Goal: Task Accomplishment & Management: Use online tool/utility

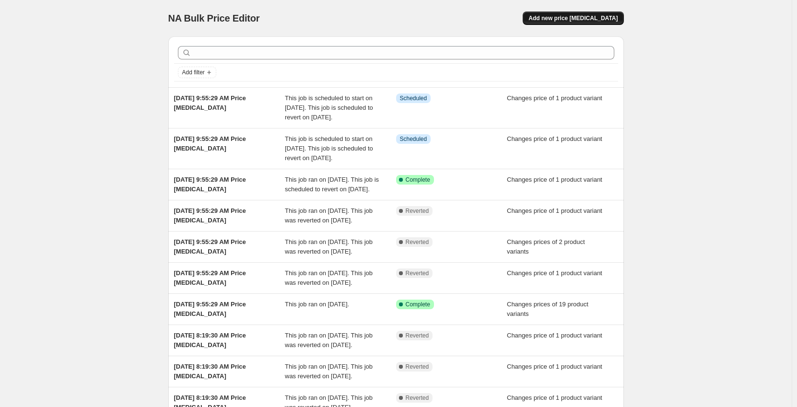
click at [610, 20] on span "Add new price [MEDICAL_DATA]" at bounding box center [573, 18] width 89 height 8
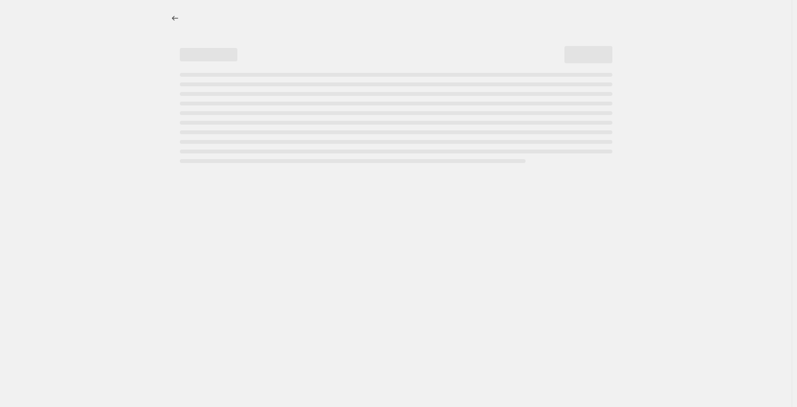
select select "percentage"
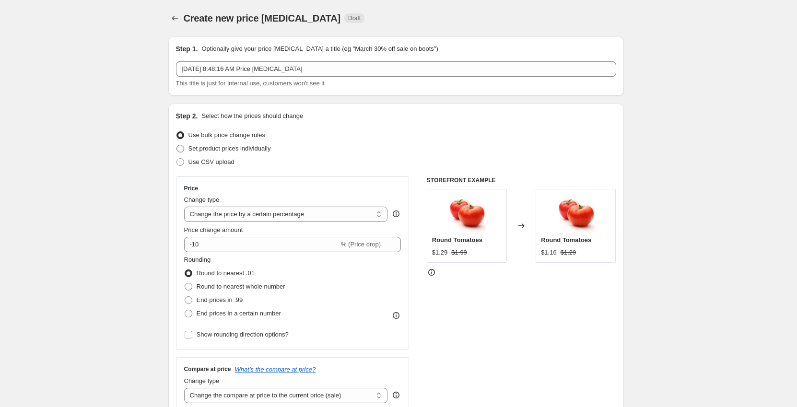
click at [223, 152] on span "Set product prices individually" at bounding box center [230, 148] width 83 height 7
click at [177, 145] on input "Set product prices individually" at bounding box center [177, 145] width 0 height 0
radio input "true"
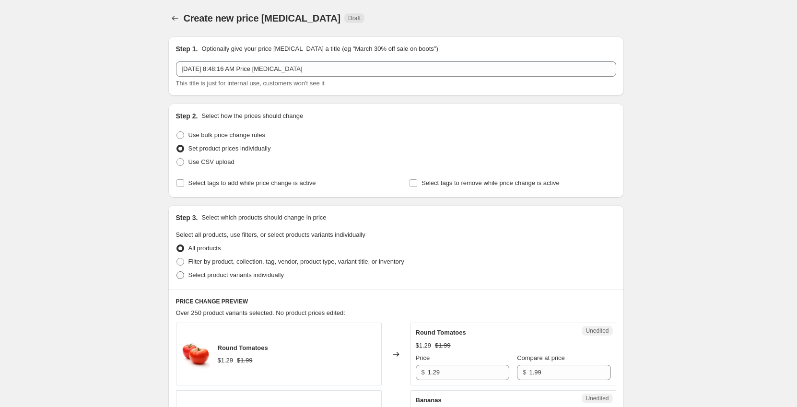
click at [223, 280] on span "Select product variants individually" at bounding box center [236, 276] width 95 height 10
click at [177, 272] on input "Select product variants individually" at bounding box center [177, 272] width 0 height 0
radio input "true"
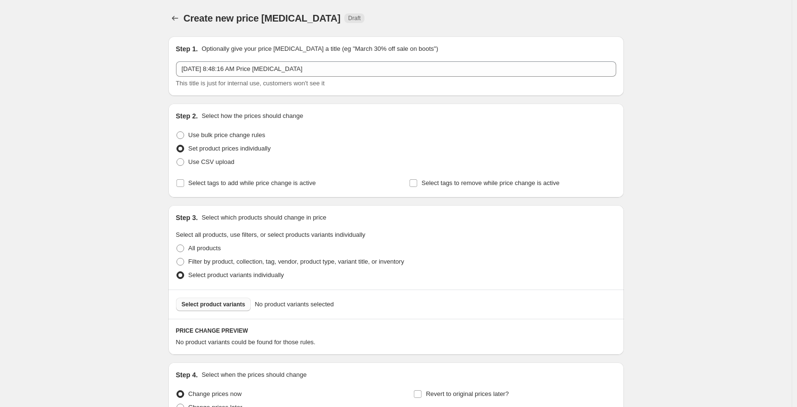
click at [221, 302] on span "Select product variants" at bounding box center [214, 305] width 64 height 8
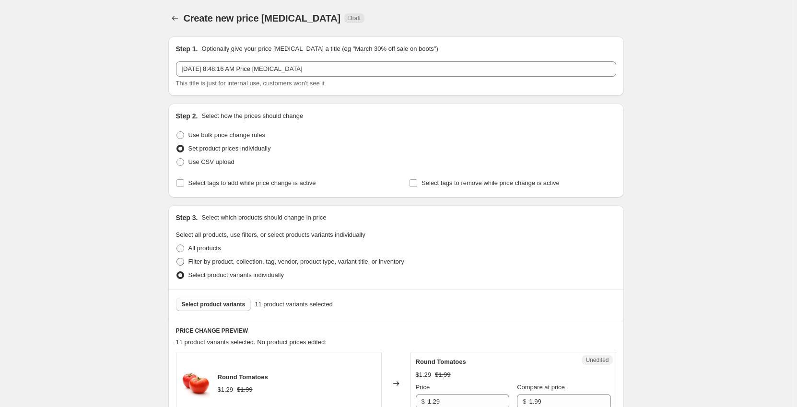
scroll to position [144, 0]
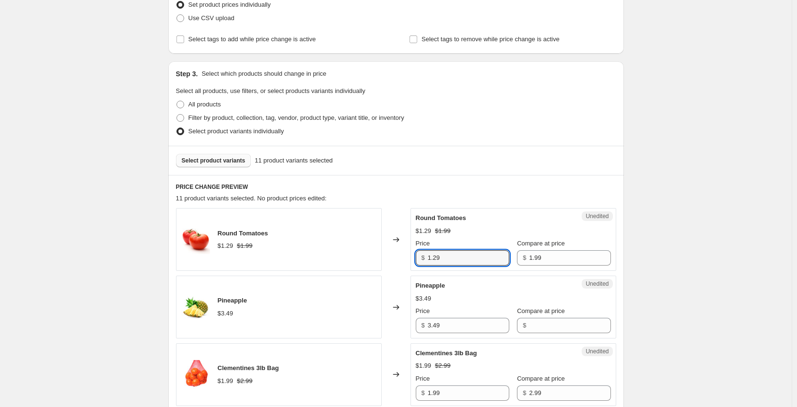
drag, startPoint x: 410, startPoint y: 257, endPoint x: 353, endPoint y: 254, distance: 56.7
click at [355, 257] on div "Round Tomatoes $1.29 $1.99 Changed to Unedited Round Tomatoes $1.29 $1.99 Price…" at bounding box center [396, 239] width 440 height 63
type input "1.99"
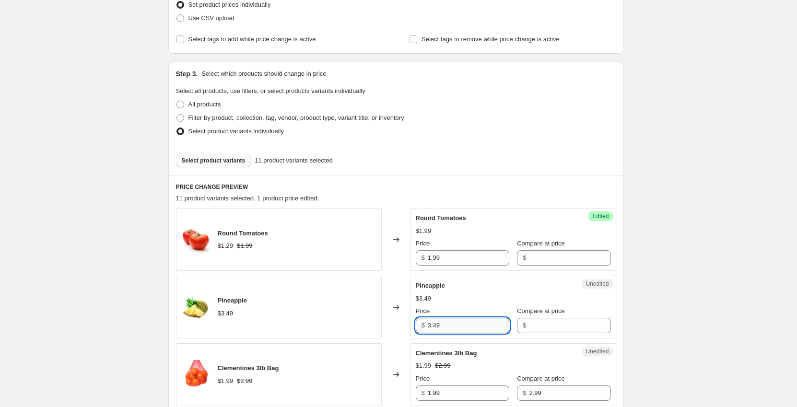
click at [456, 328] on input "3.49" at bounding box center [469, 325] width 82 height 15
type input "3"
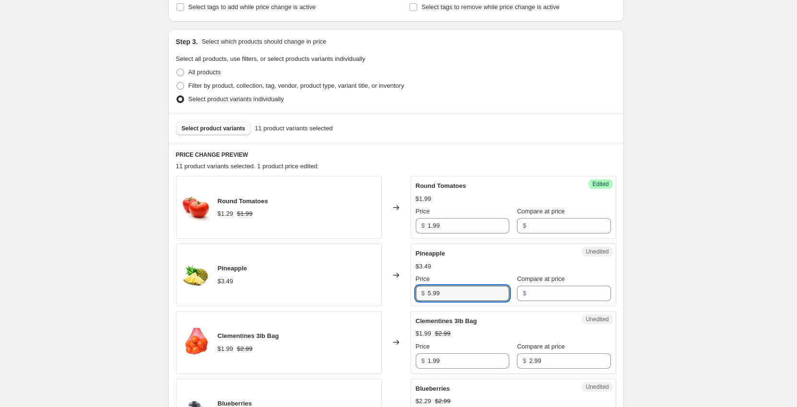
scroll to position [192, 0]
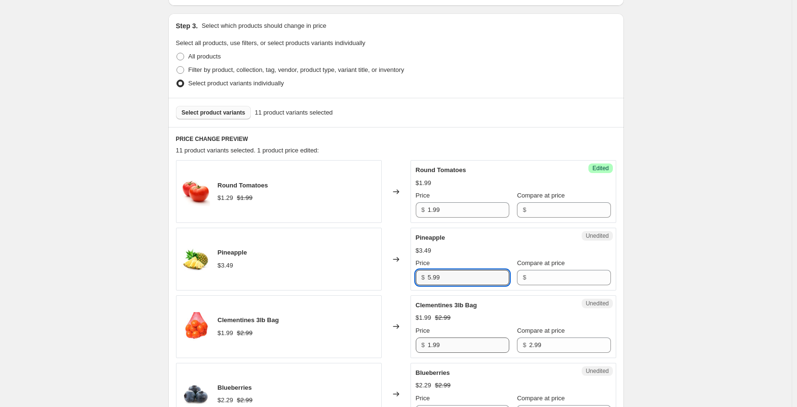
type input "5.99"
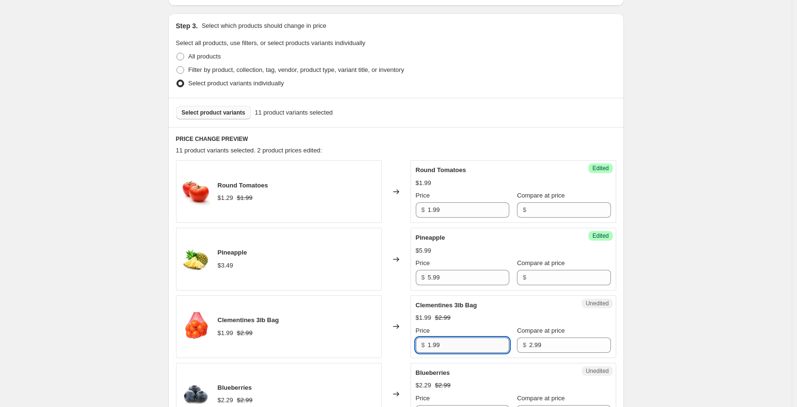
click at [471, 342] on input "1.99" at bounding box center [469, 345] width 82 height 15
type input "1"
type input "2.99"
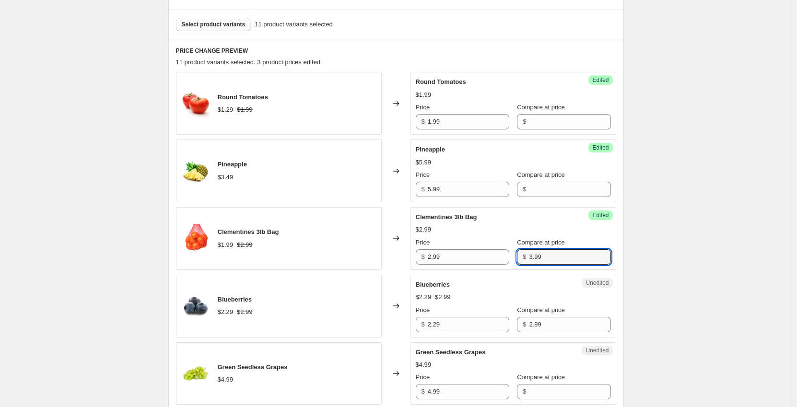
scroll to position [288, 0]
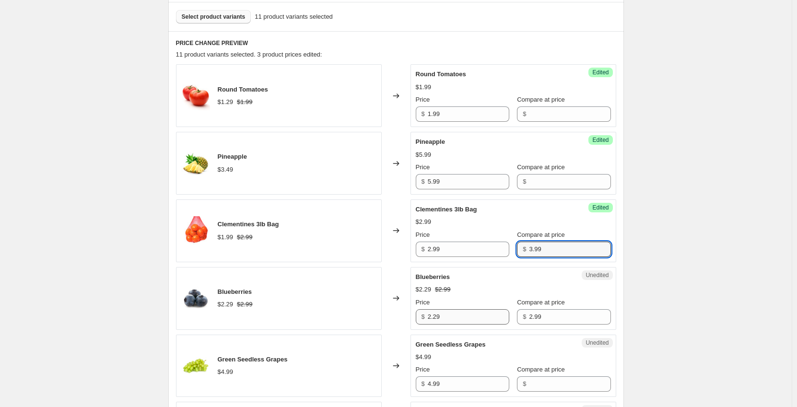
type input "3.99"
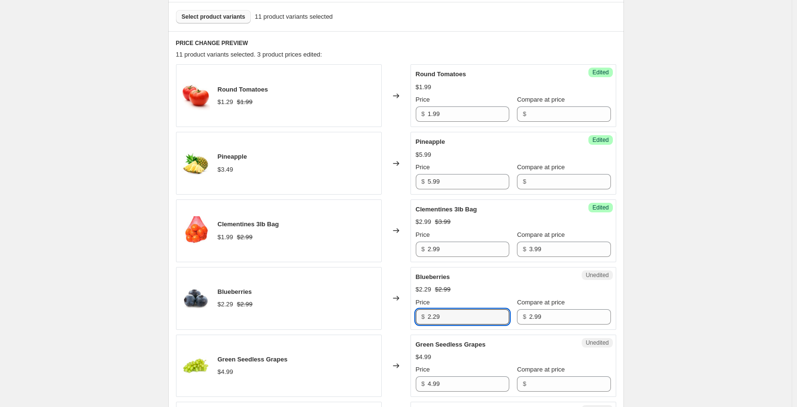
drag, startPoint x: 440, startPoint y: 318, endPoint x: 383, endPoint y: 319, distance: 57.1
click at [383, 319] on div "Blueberries $2.29 $2.99 Changed to Unedited Blueberries $2.29 $2.99 Price $ 2.2…" at bounding box center [396, 298] width 440 height 63
type input "2.99"
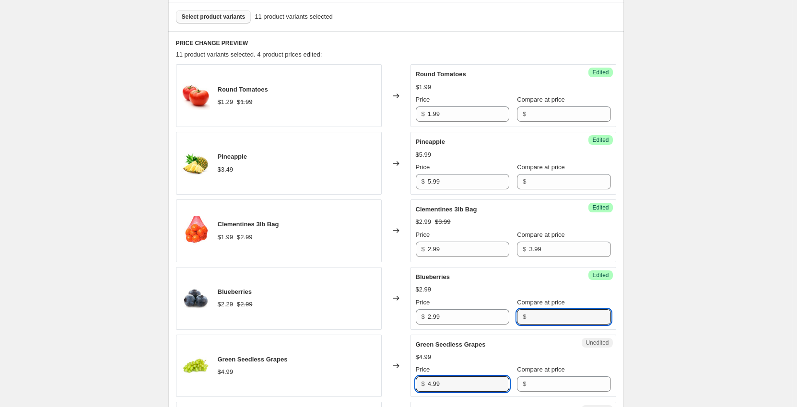
drag, startPoint x: 455, startPoint y: 382, endPoint x: 368, endPoint y: 383, distance: 87.3
click at [368, 383] on div "Green Seedless Grapes $4.99 Changed to Unedited Green Seedless Grapes $4.99 Pri…" at bounding box center [396, 366] width 440 height 63
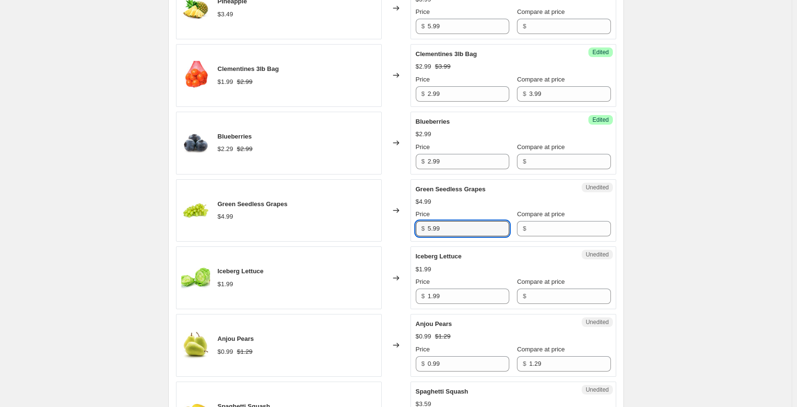
scroll to position [480, 0]
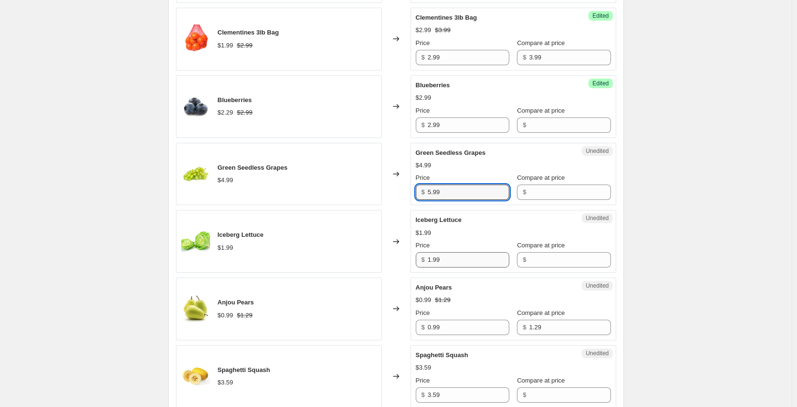
type input "5.99"
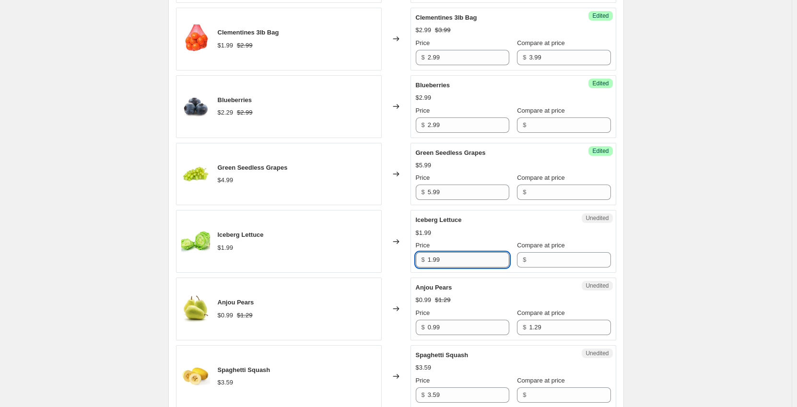
click at [461, 256] on input "1.99" at bounding box center [469, 259] width 82 height 15
drag, startPoint x: 440, startPoint y: 257, endPoint x: 407, endPoint y: 255, distance: 33.2
click at [412, 257] on div "Iceberg Lettuce $1.99 Changed to Unedited Iceberg Lettuce $1.99 Price $ 1.99 Co…" at bounding box center [396, 241] width 440 height 63
type input "2.59"
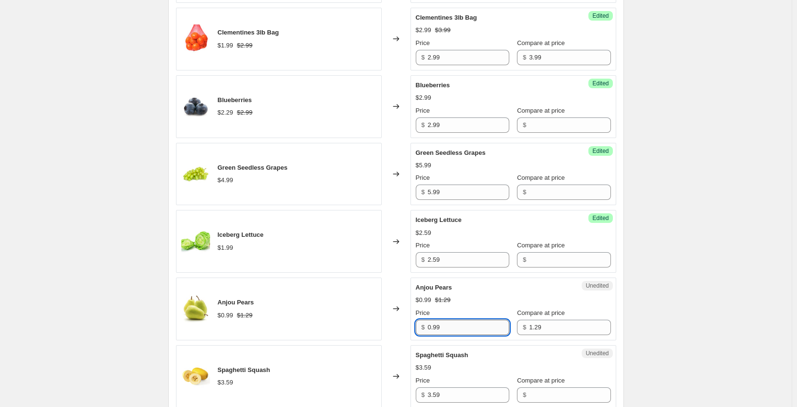
click at [460, 330] on input "0.99" at bounding box center [469, 327] width 82 height 15
drag, startPoint x: 460, startPoint y: 330, endPoint x: 404, endPoint y: 336, distance: 56.1
click at [404, 336] on div "Anjou Pears $0.99 $1.29 Changed to Unedited Anjou Pears $0.99 $1.29 Price $ 0.9…" at bounding box center [396, 309] width 440 height 63
type input "1.09"
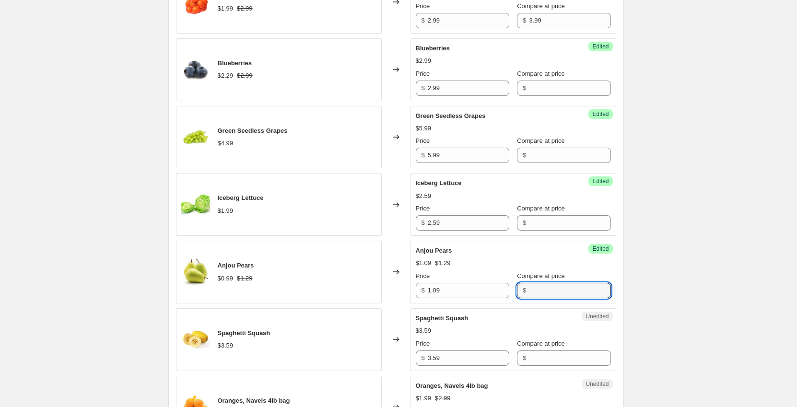
scroll to position [624, 0]
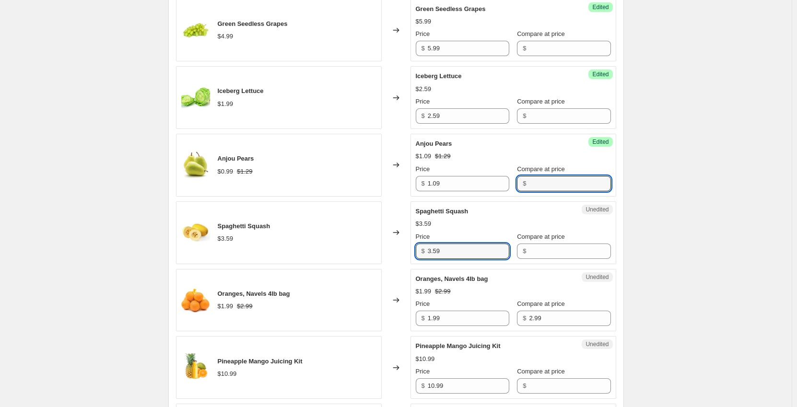
drag, startPoint x: 444, startPoint y: 252, endPoint x: 384, endPoint y: 248, distance: 59.6
click at [384, 252] on div "Spaghetti Squash $3.59 Changed to Unedited Spaghetti Squash $3.59 Price $ 3.59 …" at bounding box center [396, 233] width 440 height 63
type input "2.99"
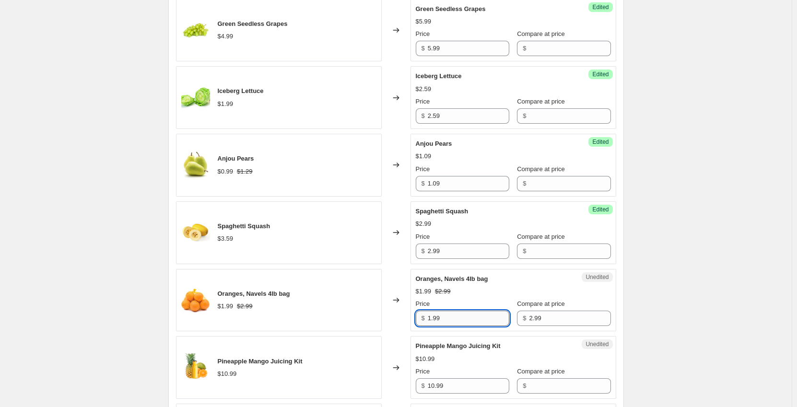
click at [475, 321] on input "1.99" at bounding box center [469, 318] width 82 height 15
drag, startPoint x: 470, startPoint y: 320, endPoint x: 405, endPoint y: 320, distance: 64.8
click at [405, 320] on div "Oranges, Navels 4lb bag $1.99 $2.99 Changed to Unedited Oranges, Navels 4lb bag…" at bounding box center [396, 300] width 440 height 63
type input "2.99"
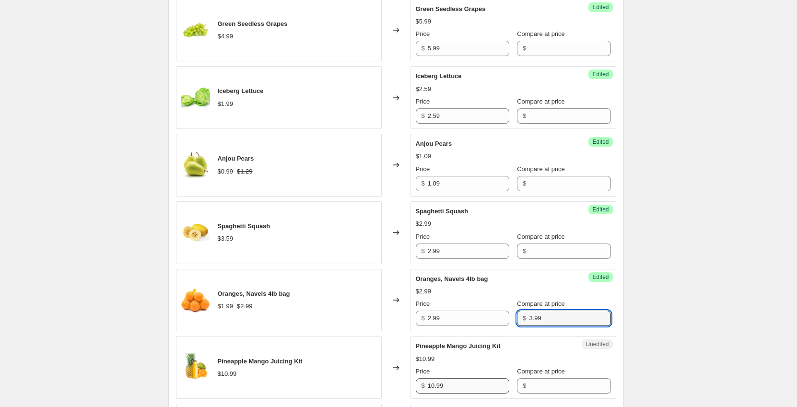
type input "3.99"
click at [456, 386] on input "10.99" at bounding box center [469, 386] width 82 height 15
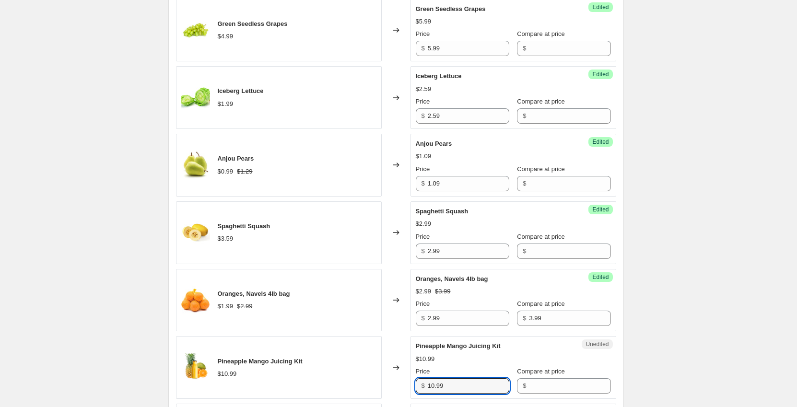
drag, startPoint x: 450, startPoint y: 388, endPoint x: 374, endPoint y: 382, distance: 76.0
click at [376, 382] on div "Pineapple Mango Juicing Kit $10.99 Changed to Unedited Pineapple Mango Juicing …" at bounding box center [396, 367] width 440 height 63
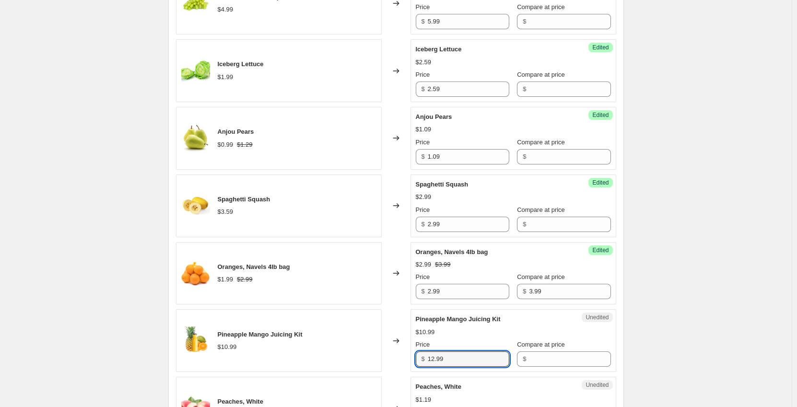
scroll to position [720, 0]
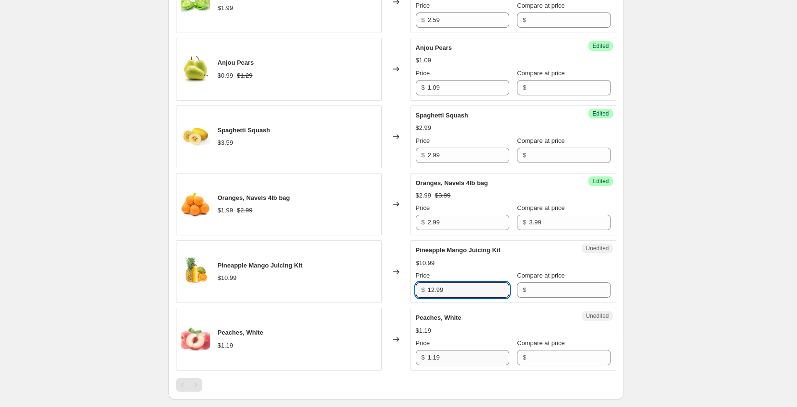
type input "12.99"
click at [455, 363] on input "1.19" at bounding box center [469, 357] width 82 height 15
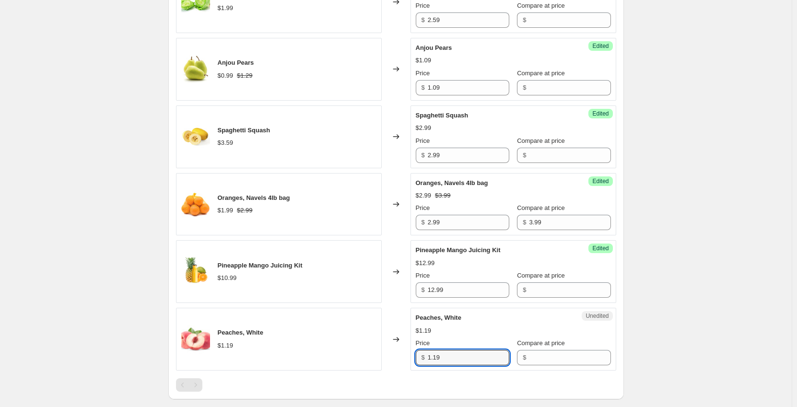
drag, startPoint x: 454, startPoint y: 358, endPoint x: 410, endPoint y: 362, distance: 43.8
click at [410, 362] on div "Peaches, White $1.19 Changed to Unedited Peaches, White $1.19 Price $ 1.19 Comp…" at bounding box center [396, 339] width 440 height 63
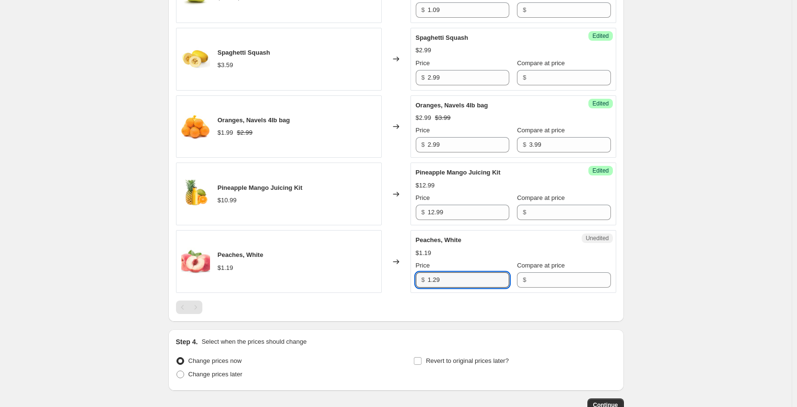
scroll to position [861, 0]
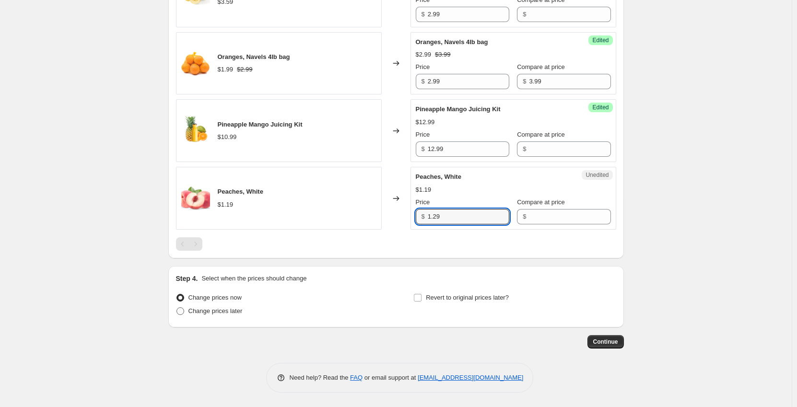
type input "1.29"
click at [211, 308] on span "Change prices later" at bounding box center [216, 311] width 54 height 7
click at [177, 308] on input "Change prices later" at bounding box center [177, 308] width 0 height 0
radio input "true"
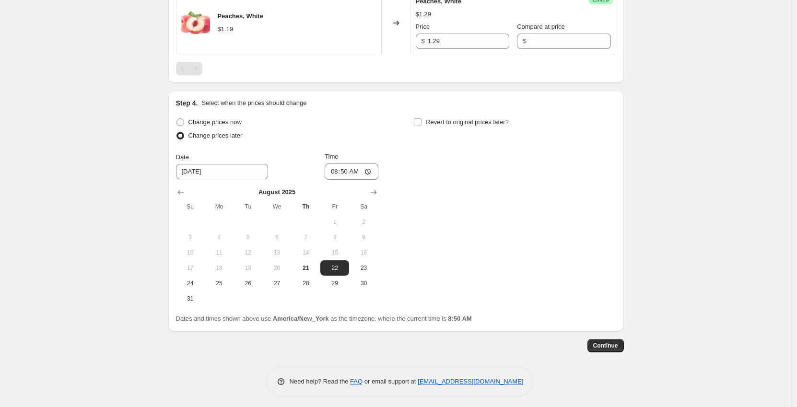
scroll to position [1040, 0]
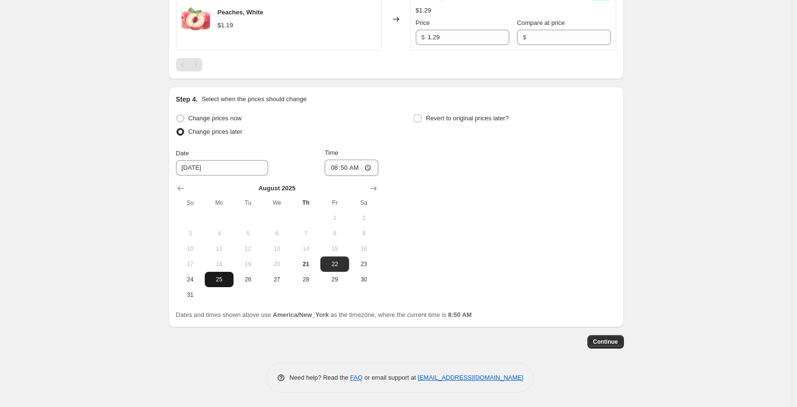
drag, startPoint x: 211, startPoint y: 279, endPoint x: 234, endPoint y: 253, distance: 34.6
click at [211, 278] on span "25" at bounding box center [219, 280] width 21 height 8
type input "[DATE]"
click at [335, 169] on input "08:50" at bounding box center [352, 168] width 54 height 16
type input "00:01"
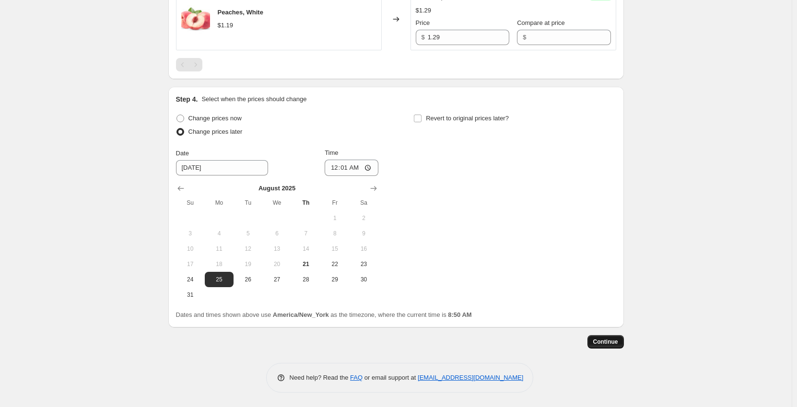
click at [618, 338] on span "Continue" at bounding box center [606, 342] width 25 height 8
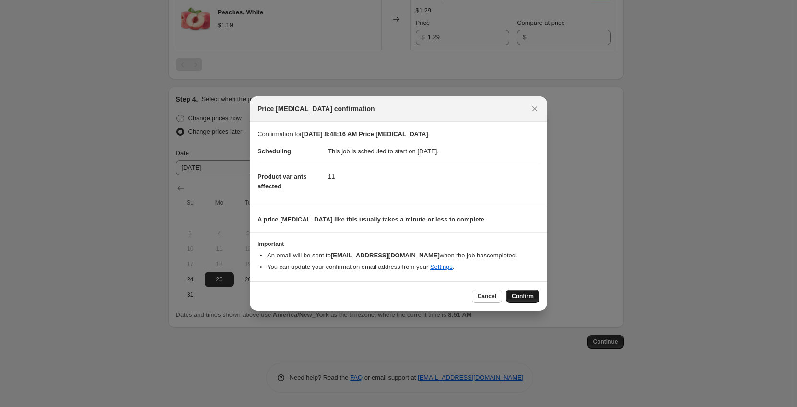
click at [527, 296] on span "Confirm" at bounding box center [523, 297] width 22 height 8
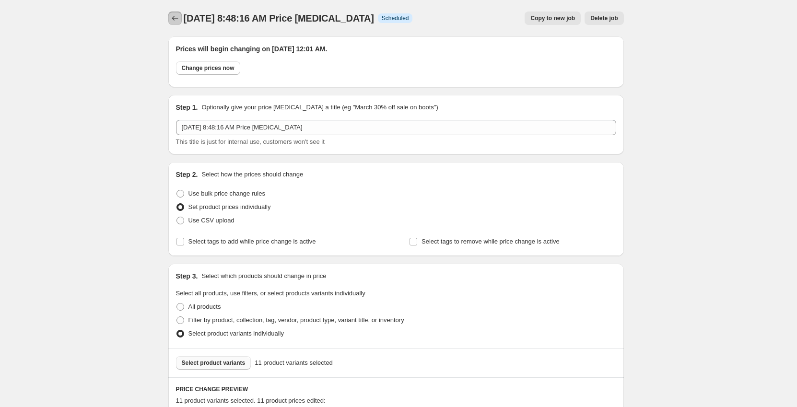
click at [175, 18] on icon "Price change jobs" at bounding box center [175, 18] width 10 height 10
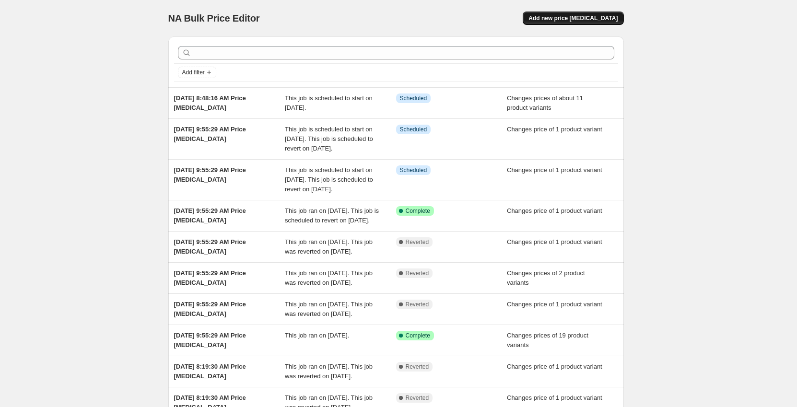
click at [584, 21] on span "Add new price [MEDICAL_DATA]" at bounding box center [573, 18] width 89 height 8
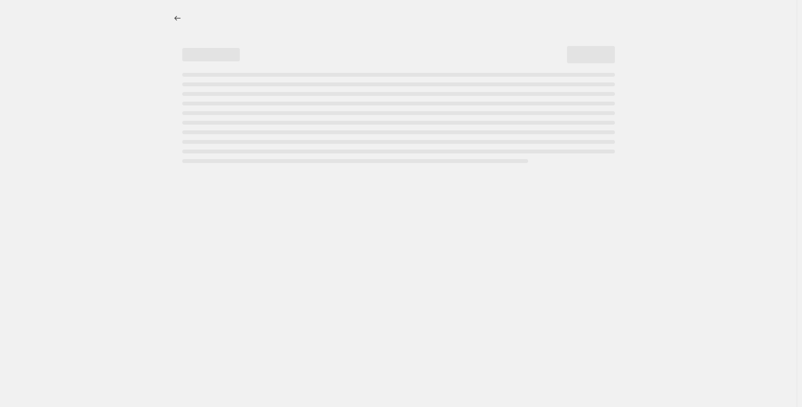
select select "percentage"
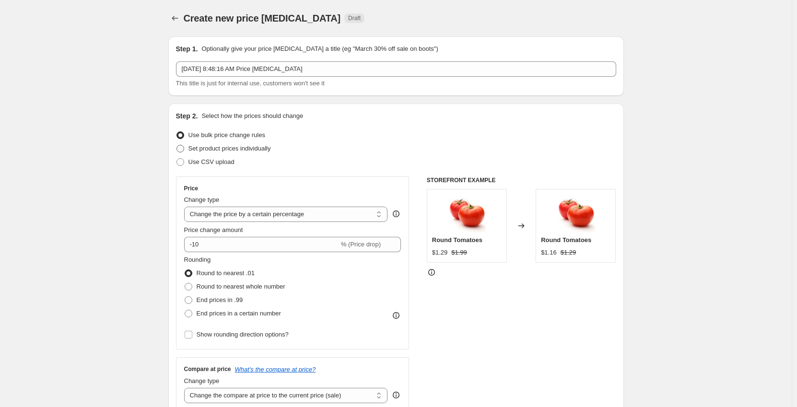
click at [228, 148] on span "Set product prices individually" at bounding box center [230, 148] width 83 height 7
click at [177, 145] on input "Set product prices individually" at bounding box center [177, 145] width 0 height 0
radio input "true"
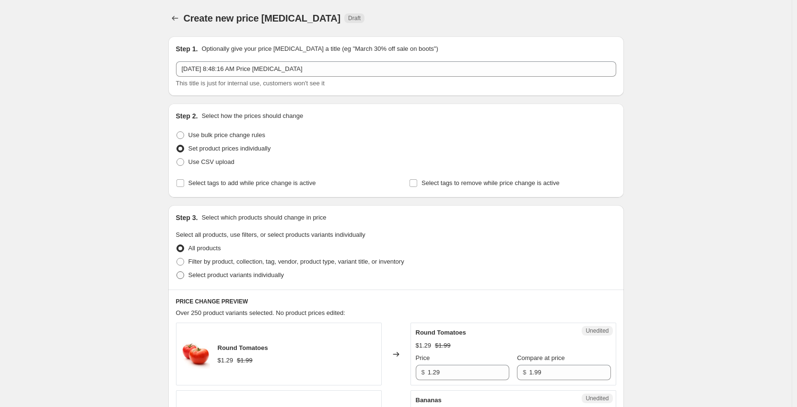
click at [213, 279] on span "Select product variants individually" at bounding box center [236, 275] width 95 height 7
click at [177, 272] on input "Select product variants individually" at bounding box center [177, 272] width 0 height 0
radio input "true"
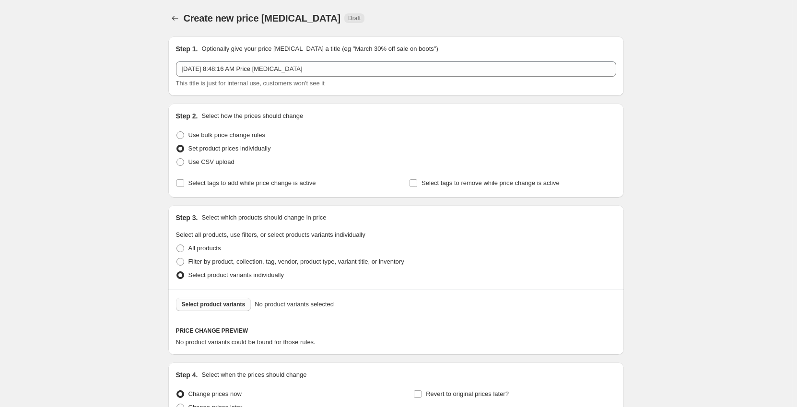
click at [209, 309] on button "Select product variants" at bounding box center [213, 304] width 75 height 13
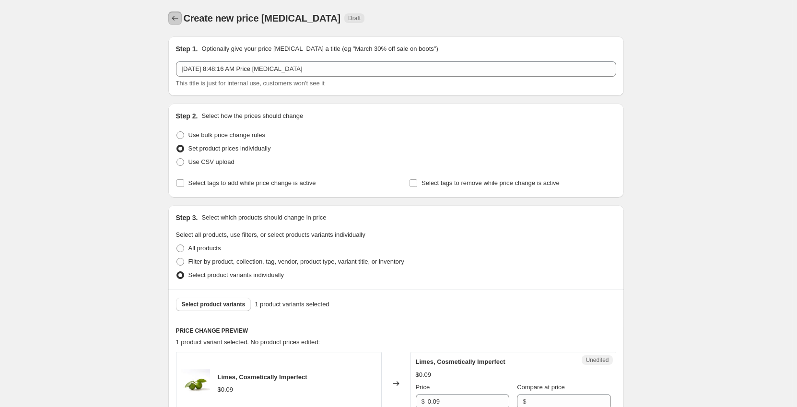
click at [180, 16] on icon "Price change jobs" at bounding box center [175, 18] width 10 height 10
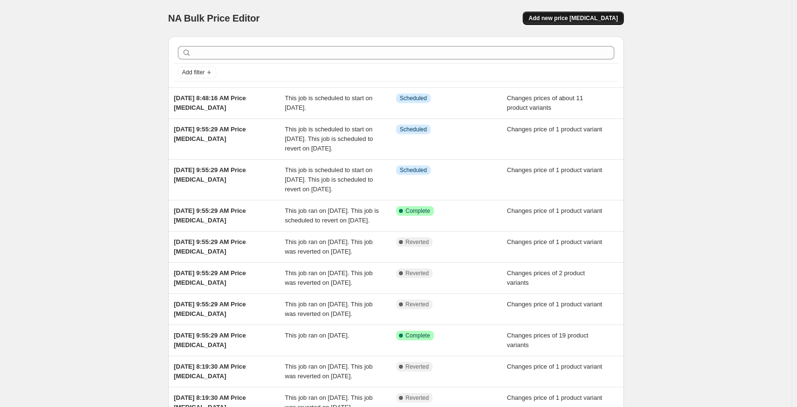
click at [582, 19] on span "Add new price [MEDICAL_DATA]" at bounding box center [573, 18] width 89 height 8
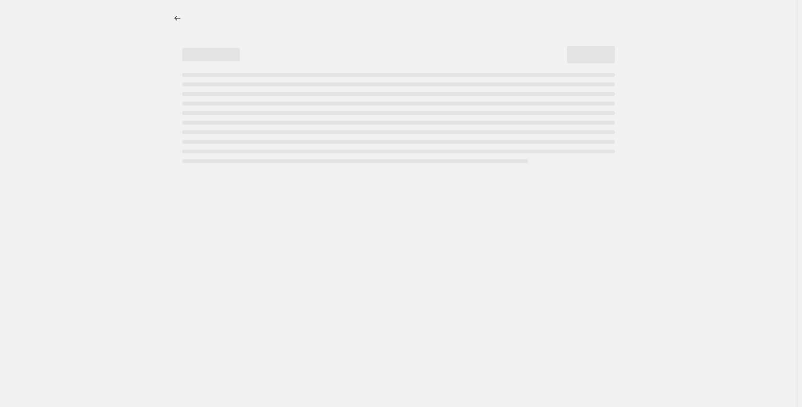
select select "percentage"
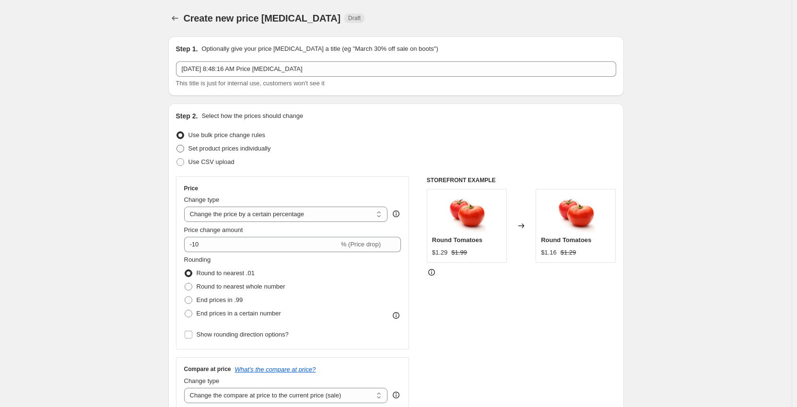
click at [195, 146] on span "Set product prices individually" at bounding box center [230, 148] width 83 height 7
click at [177, 145] on input "Set product prices individually" at bounding box center [177, 145] width 0 height 0
radio input "true"
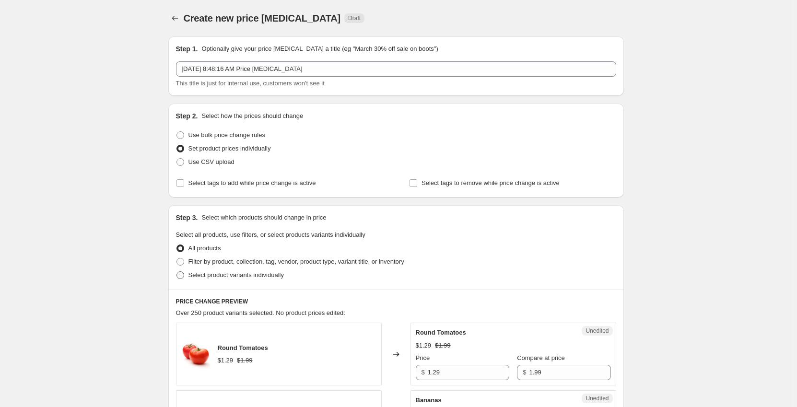
click at [202, 276] on span "Select product variants individually" at bounding box center [236, 275] width 95 height 7
click at [177, 272] on input "Select product variants individually" at bounding box center [177, 272] width 0 height 0
radio input "true"
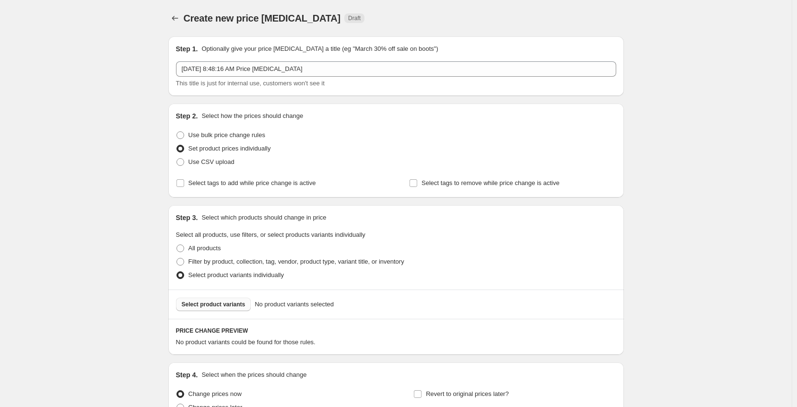
click at [204, 300] on button "Select product variants" at bounding box center [213, 304] width 75 height 13
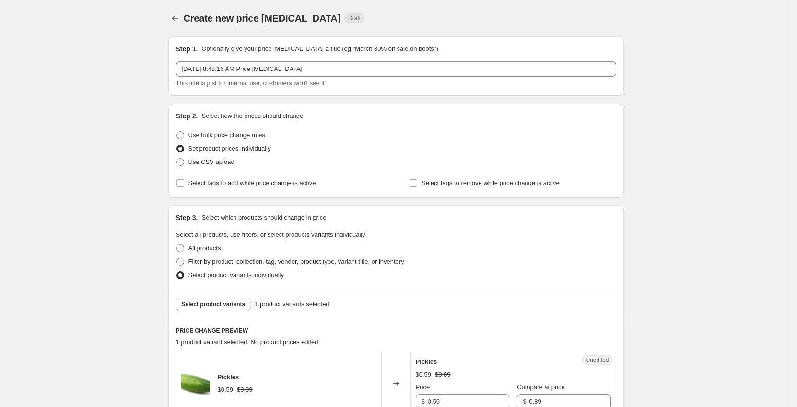
scroll to position [144, 0]
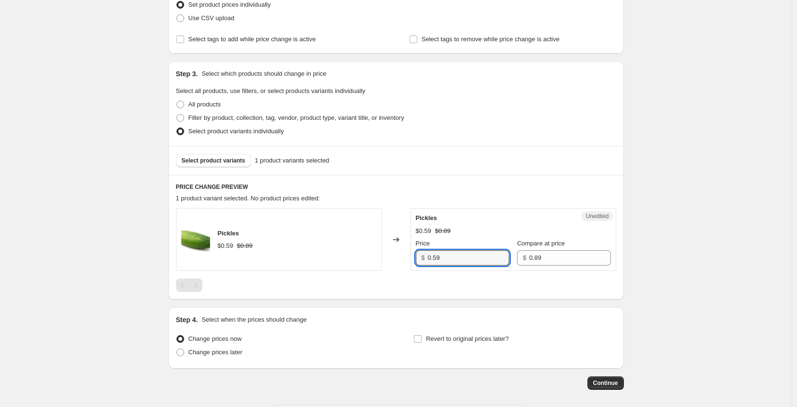
drag, startPoint x: 457, startPoint y: 257, endPoint x: 408, endPoint y: 257, distance: 48.9
click at [408, 257] on div "Pickles $0.59 $0.89 Changed to Unedited Pickles $0.59 $0.89 Price $ 0.59 Compar…" at bounding box center [396, 239] width 440 height 63
type input "0.39"
click at [222, 351] on span "Change prices later" at bounding box center [216, 352] width 54 height 7
click at [177, 349] on input "Change prices later" at bounding box center [177, 349] width 0 height 0
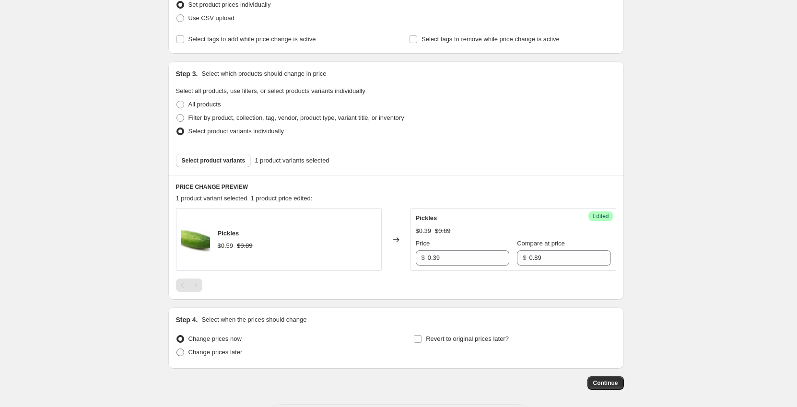
radio input "true"
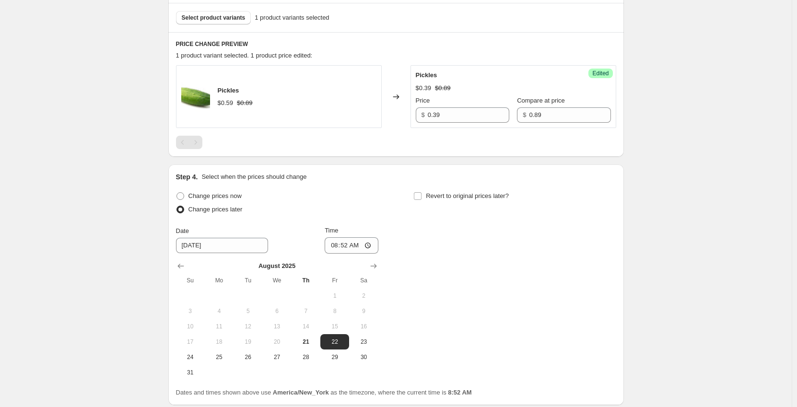
scroll to position [288, 0]
click at [251, 358] on span "26" at bounding box center [248, 357] width 21 height 8
type input "[DATE]"
click at [338, 248] on input "08:52" at bounding box center [352, 245] width 54 height 16
type input "00:01"
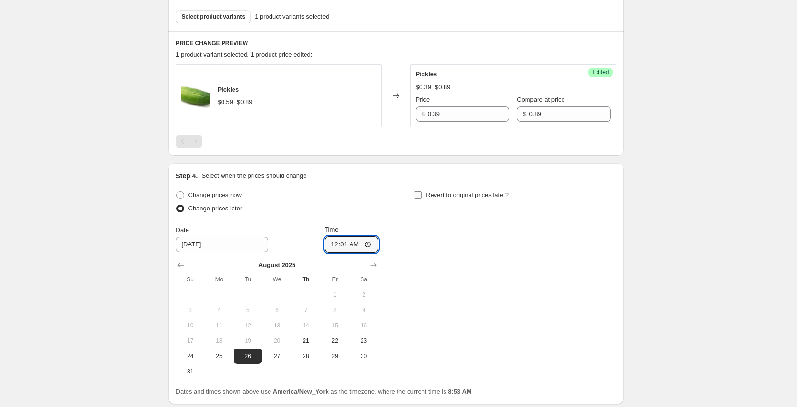
click at [422, 193] on input "Revert to original prices later?" at bounding box center [418, 195] width 8 height 8
checkbox input "true"
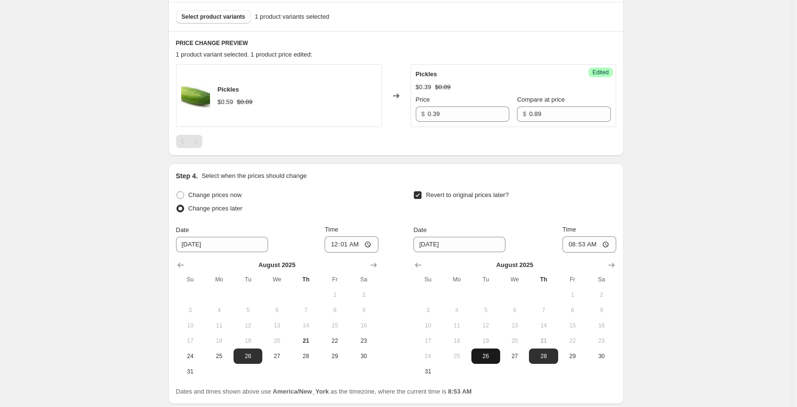
click at [493, 354] on span "26" at bounding box center [485, 357] width 21 height 8
type input "[DATE]"
click at [571, 245] on input "08:53" at bounding box center [590, 245] width 54 height 16
type input "23:59"
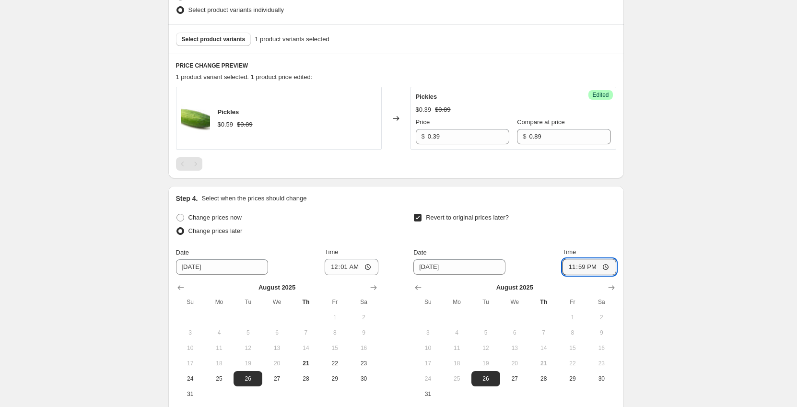
scroll to position [317, 0]
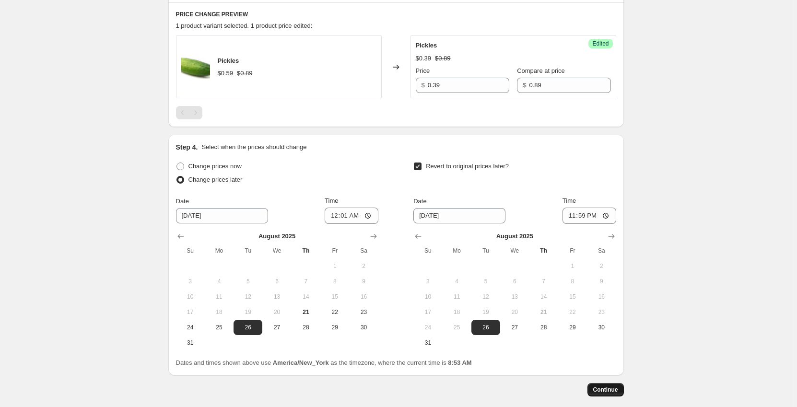
click at [606, 386] on button "Continue" at bounding box center [606, 389] width 36 height 13
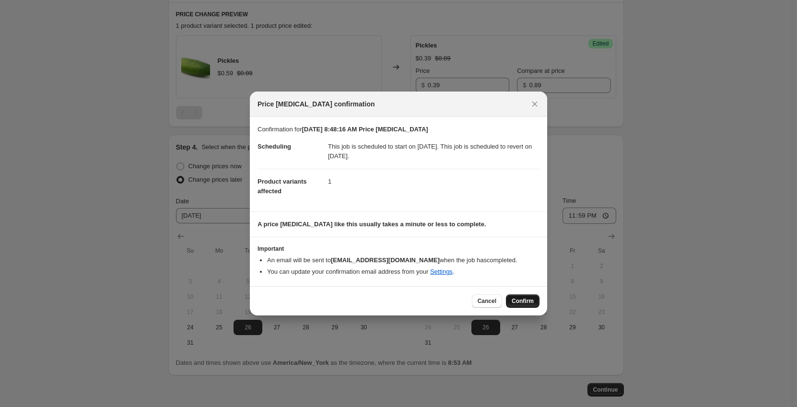
click at [523, 306] on button "Confirm" at bounding box center [523, 301] width 34 height 13
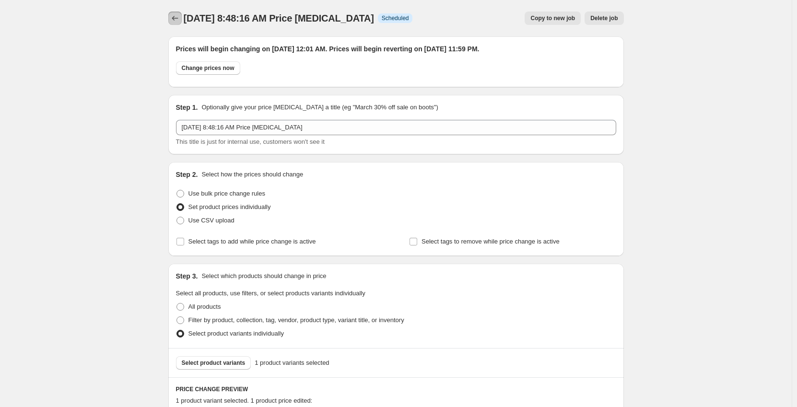
click at [175, 17] on icon "Price change jobs" at bounding box center [175, 18] width 10 height 10
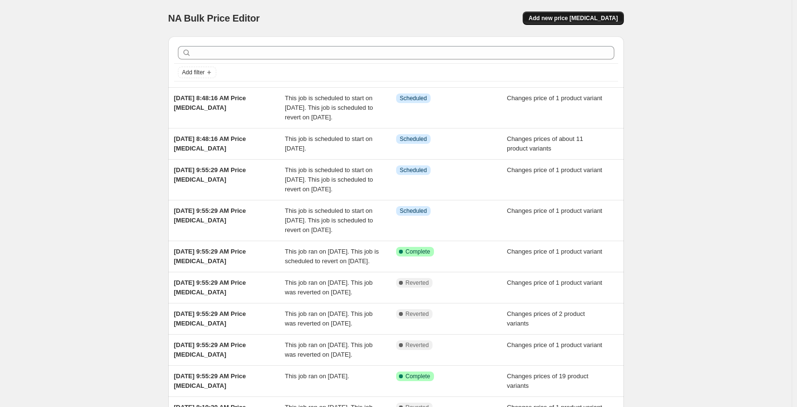
click at [590, 24] on button "Add new price [MEDICAL_DATA]" at bounding box center [573, 18] width 101 height 13
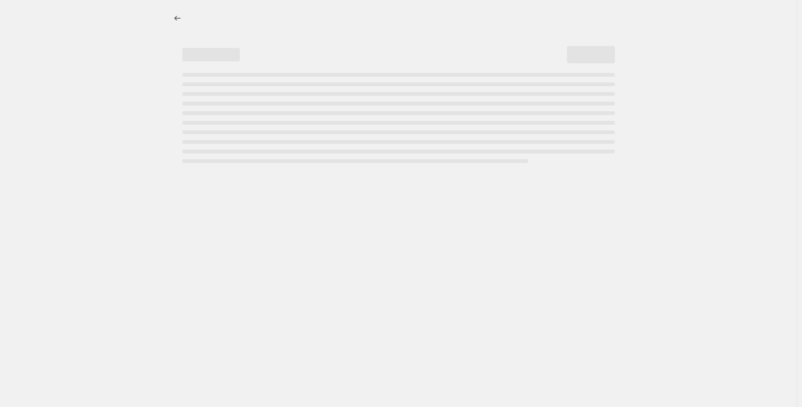
select select "percentage"
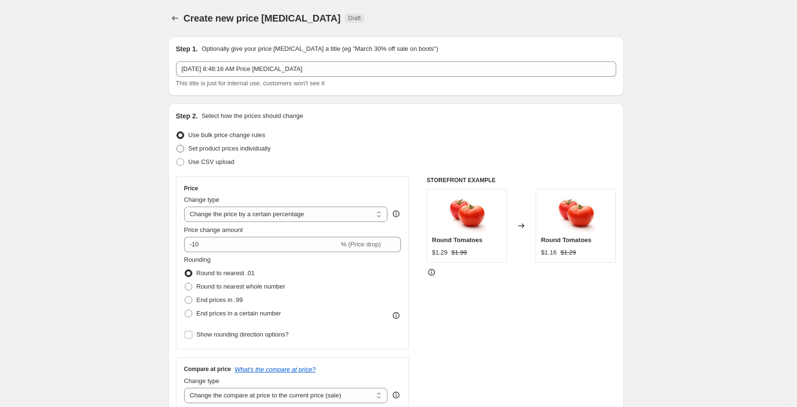
click at [209, 149] on span "Set product prices individually" at bounding box center [230, 148] width 83 height 7
click at [177, 145] on input "Set product prices individually" at bounding box center [177, 145] width 0 height 0
radio input "true"
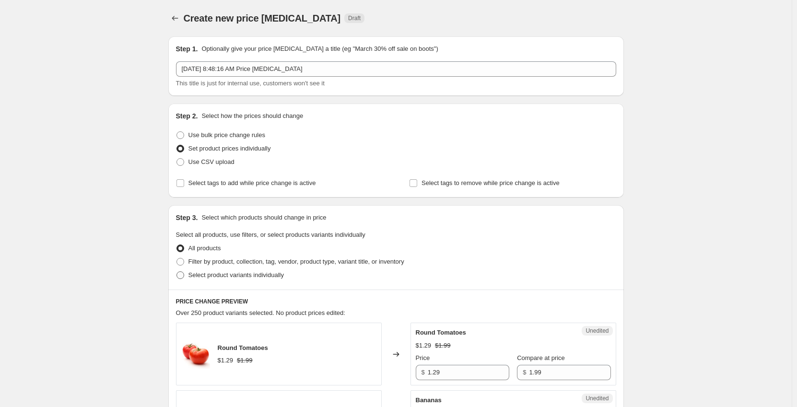
click at [214, 278] on span "Select product variants individually" at bounding box center [236, 275] width 95 height 7
click at [177, 272] on input "Select product variants individually" at bounding box center [177, 272] width 0 height 0
radio input "true"
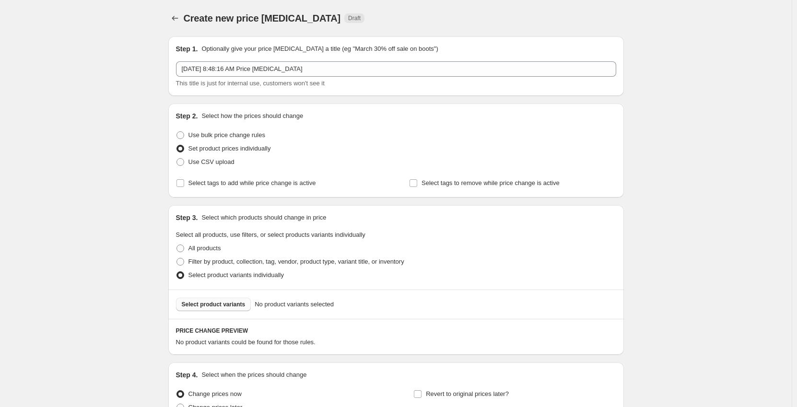
click at [218, 302] on span "Select product variants" at bounding box center [214, 305] width 64 height 8
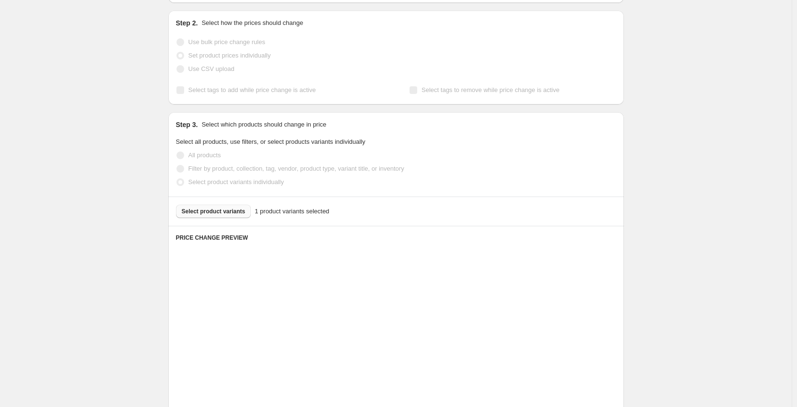
scroll to position [144, 0]
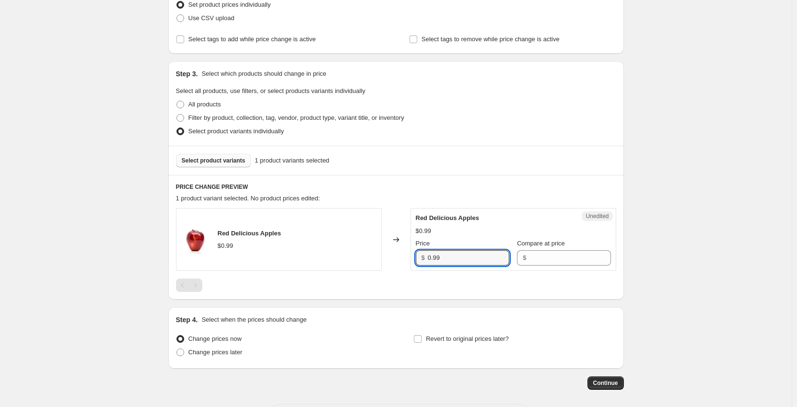
drag, startPoint x: 464, startPoint y: 256, endPoint x: 392, endPoint y: 259, distance: 72.0
click at [392, 259] on div "Red Delicious Apples $0.99 Changed to Unedited Red Delicious Apples $0.99 Price…" at bounding box center [396, 239] width 440 height 63
type input "0.69"
click at [225, 354] on span "Change prices later" at bounding box center [216, 352] width 54 height 7
click at [177, 349] on input "Change prices later" at bounding box center [177, 349] width 0 height 0
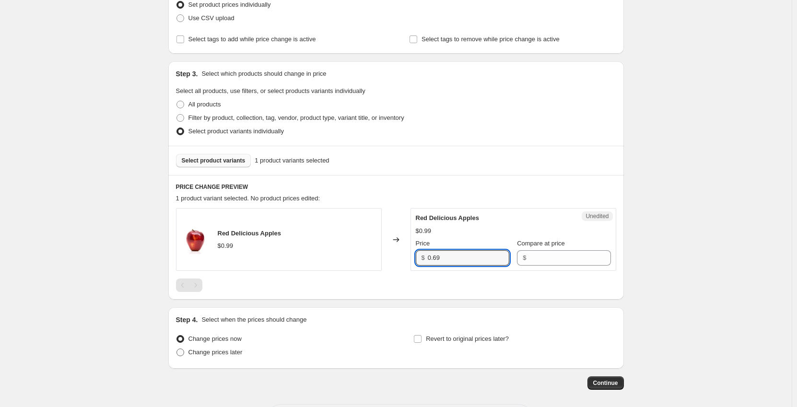
radio input "true"
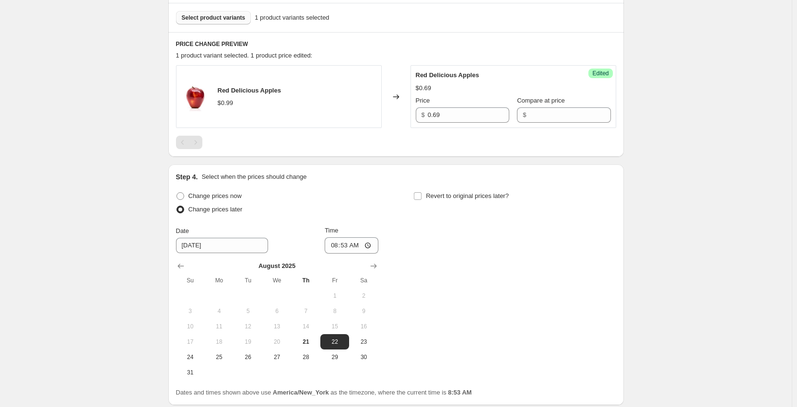
scroll to position [288, 0]
click at [275, 355] on span "27" at bounding box center [276, 357] width 21 height 8
type input "[DATE]"
click at [338, 243] on input "08:53" at bounding box center [352, 245] width 54 height 16
type input "00:01"
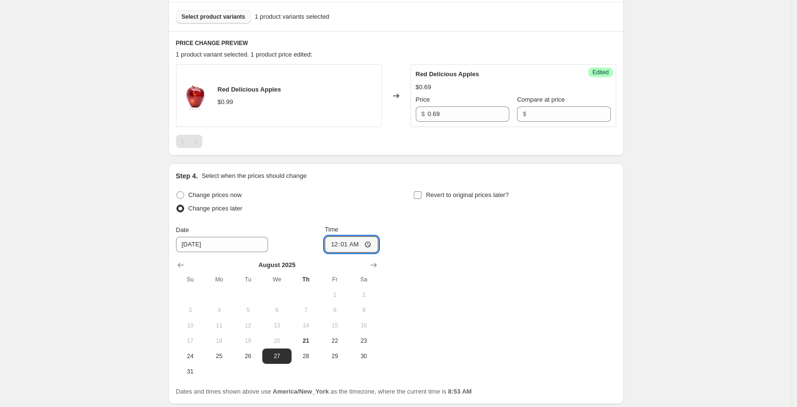
click at [420, 196] on input "Revert to original prices later?" at bounding box center [418, 195] width 8 height 8
checkbox input "true"
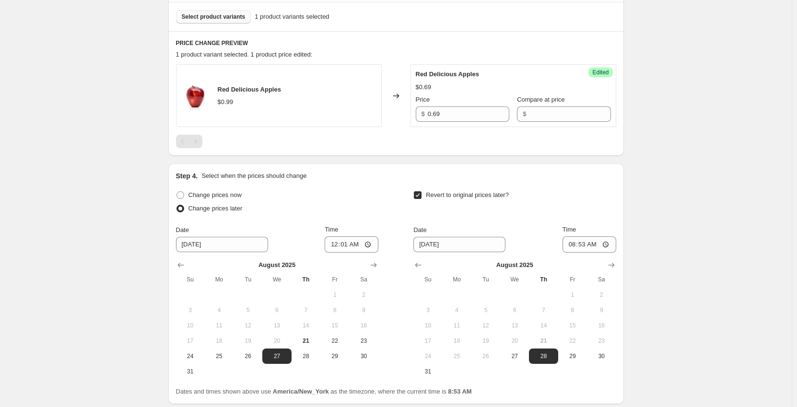
click at [523, 354] on button "27" at bounding box center [514, 356] width 29 height 15
type input "[DATE]"
click at [575, 246] on input "08:53" at bounding box center [590, 245] width 54 height 16
type input "23:59"
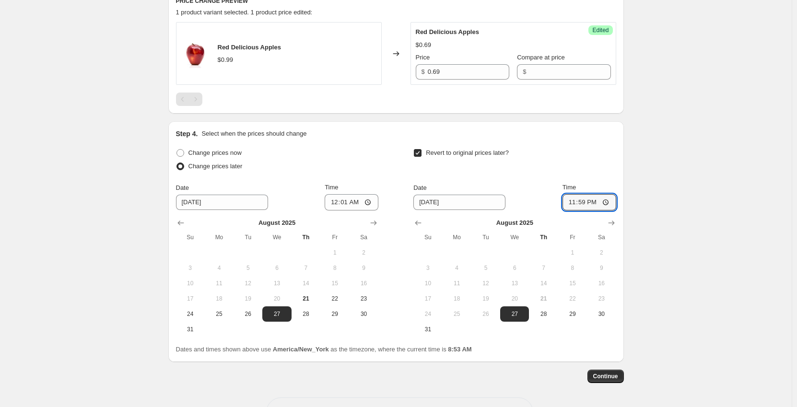
scroll to position [365, 0]
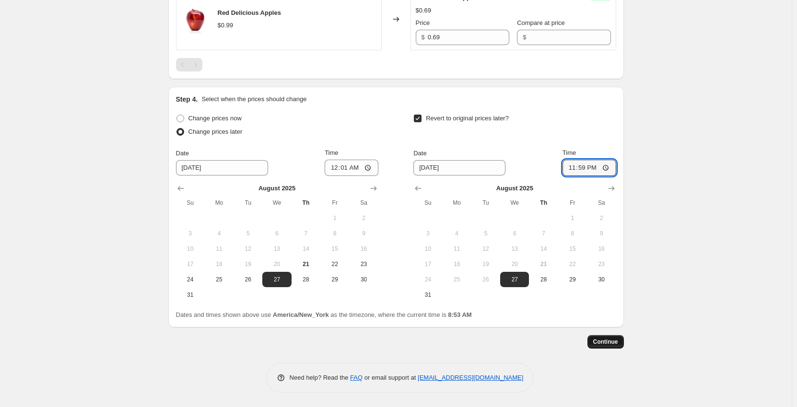
click at [613, 341] on span "Continue" at bounding box center [606, 342] width 25 height 8
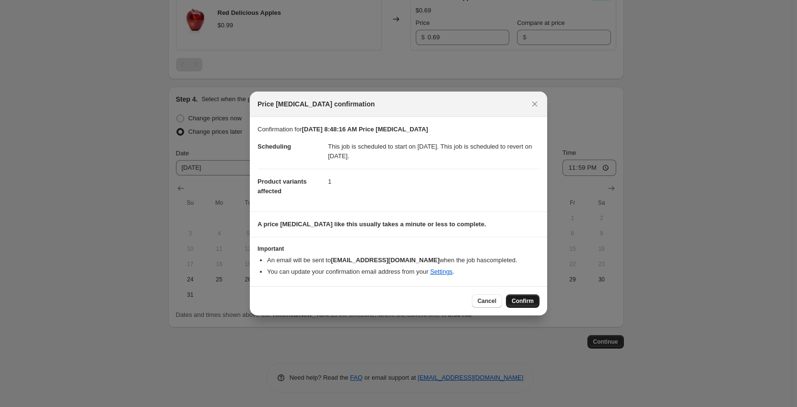
click at [528, 303] on span "Confirm" at bounding box center [523, 301] width 22 height 8
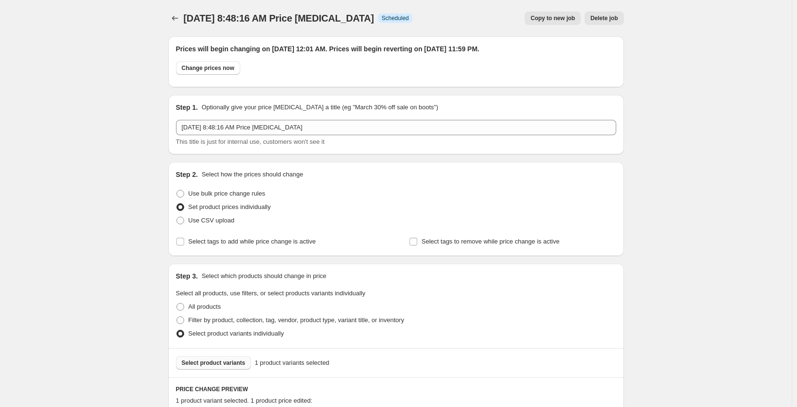
click at [169, 17] on div "[DATE] 8:48:16 AM Price [MEDICAL_DATA]. This page is ready [DATE] 8:48:16 AM Pr…" at bounding box center [396, 415] width 479 height 831
click at [173, 17] on icon "Price change jobs" at bounding box center [175, 18] width 10 height 10
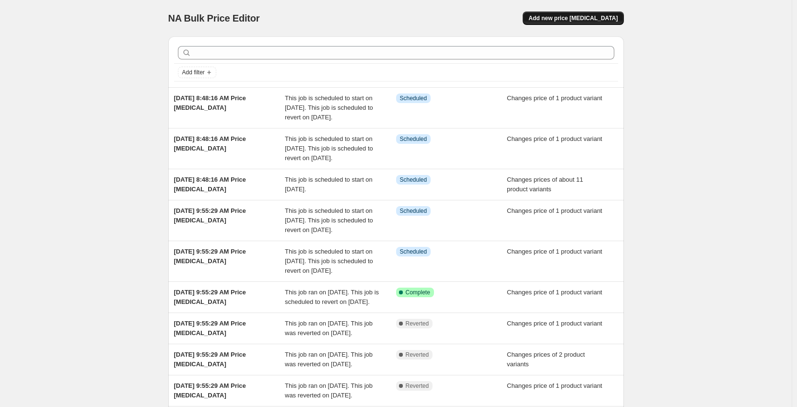
click at [582, 21] on span "Add new price [MEDICAL_DATA]" at bounding box center [573, 18] width 89 height 8
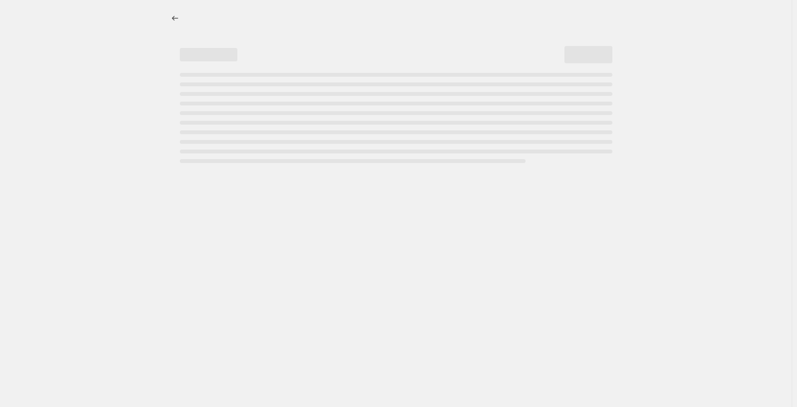
select select "percentage"
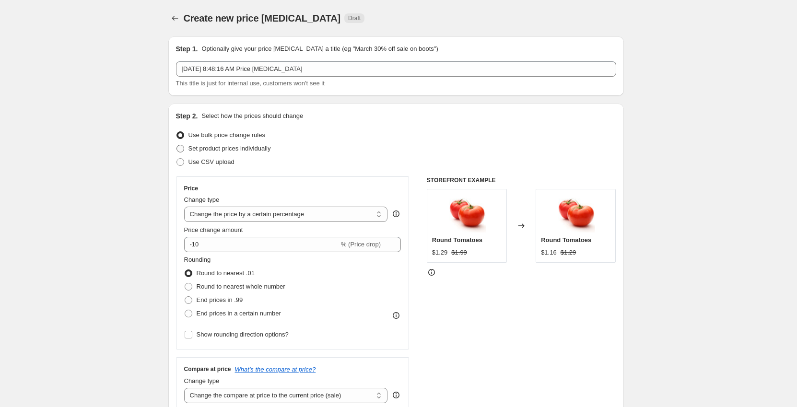
click at [234, 149] on span "Set product prices individually" at bounding box center [230, 148] width 83 height 7
click at [177, 145] on input "Set product prices individually" at bounding box center [177, 145] width 0 height 0
radio input "true"
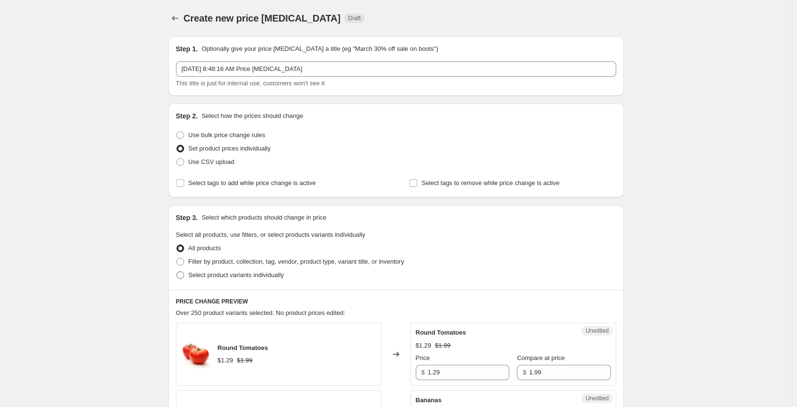
click at [220, 274] on span "Select product variants individually" at bounding box center [236, 275] width 95 height 7
click at [177, 272] on input "Select product variants individually" at bounding box center [177, 272] width 0 height 0
radio input "true"
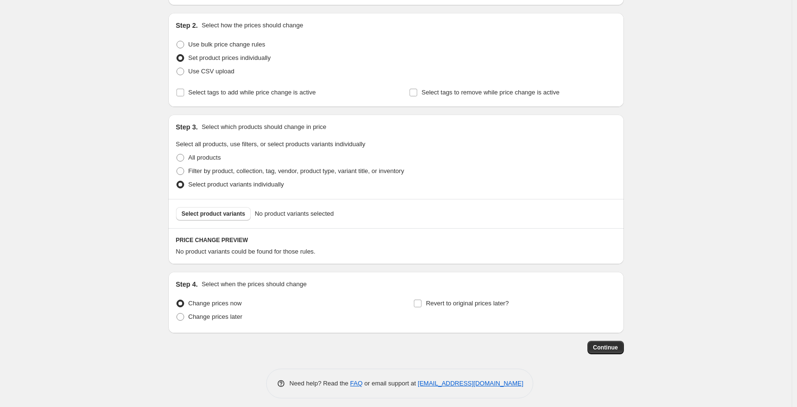
scroll to position [96, 0]
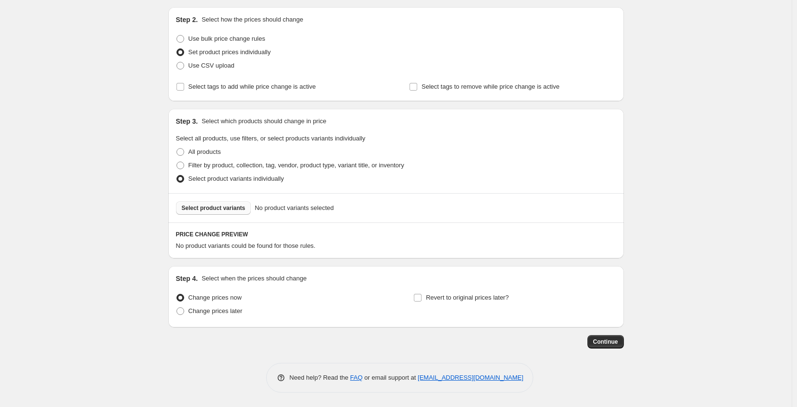
click at [226, 214] on button "Select product variants" at bounding box center [213, 208] width 75 height 13
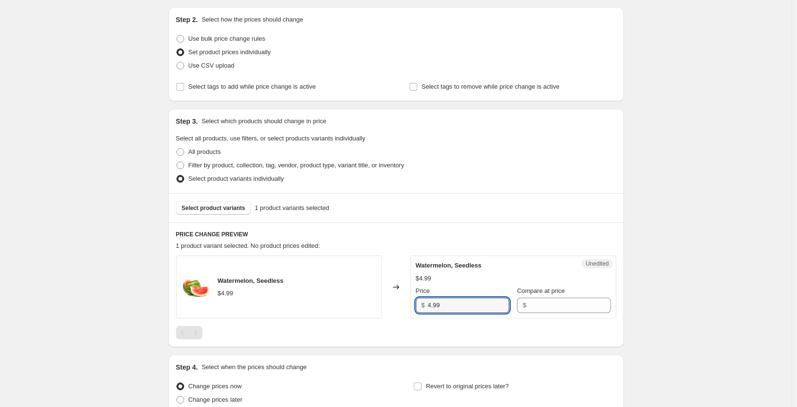
drag, startPoint x: 454, startPoint y: 306, endPoint x: 374, endPoint y: 309, distance: 80.2
click at [374, 309] on div "Watermelon, Seedless $4.99 Changed to Unedited Watermelon, Seedless $4.99 Price…" at bounding box center [396, 287] width 440 height 63
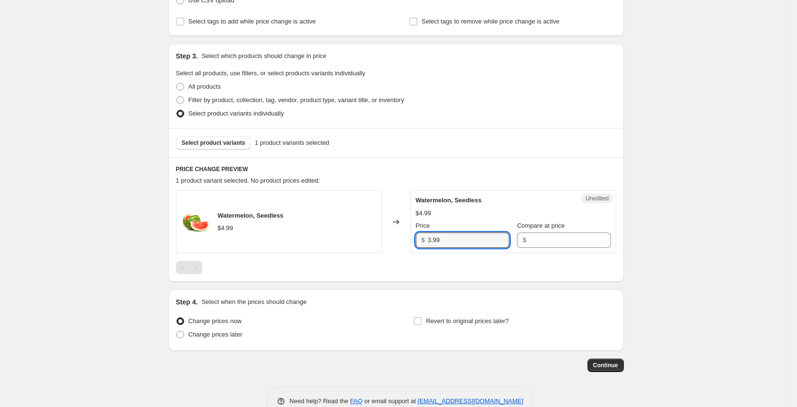
scroll to position [185, 0]
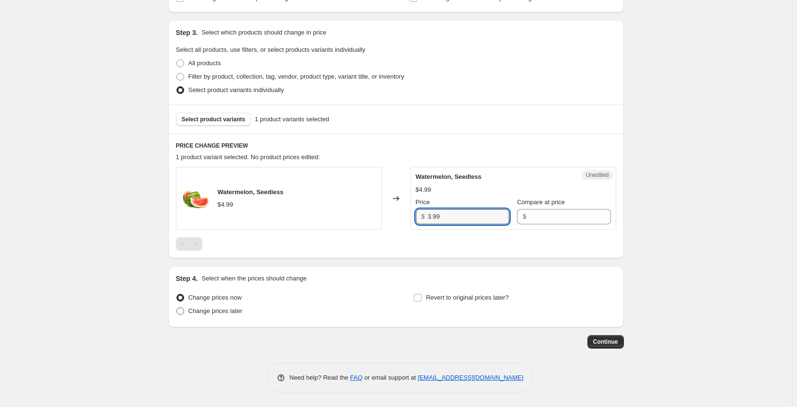
type input "3.99"
click at [208, 313] on span "Change prices later" at bounding box center [216, 311] width 54 height 7
click at [177, 308] on input "Change prices later" at bounding box center [177, 308] width 0 height 0
radio input "true"
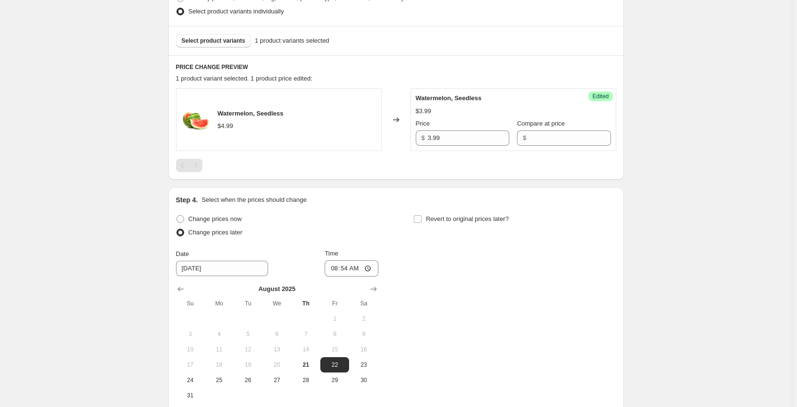
scroll to position [329, 0]
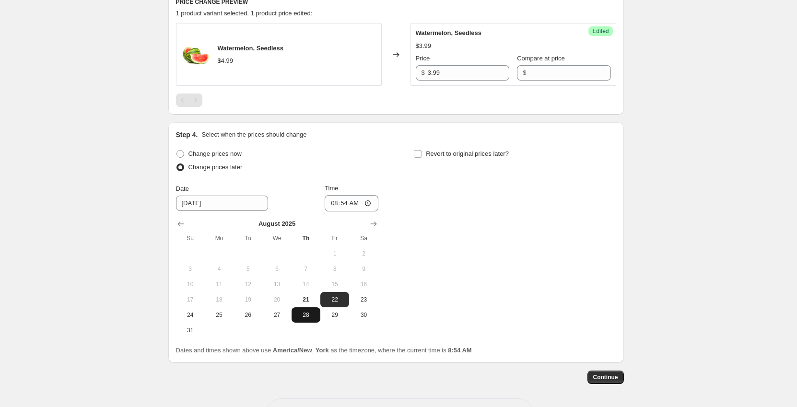
click at [304, 311] on button "28" at bounding box center [306, 315] width 29 height 15
type input "[DATE]"
click at [334, 202] on input "08:54" at bounding box center [352, 203] width 54 height 16
type input "00:01"
click at [421, 154] on input "Revert to original prices later?" at bounding box center [418, 154] width 8 height 8
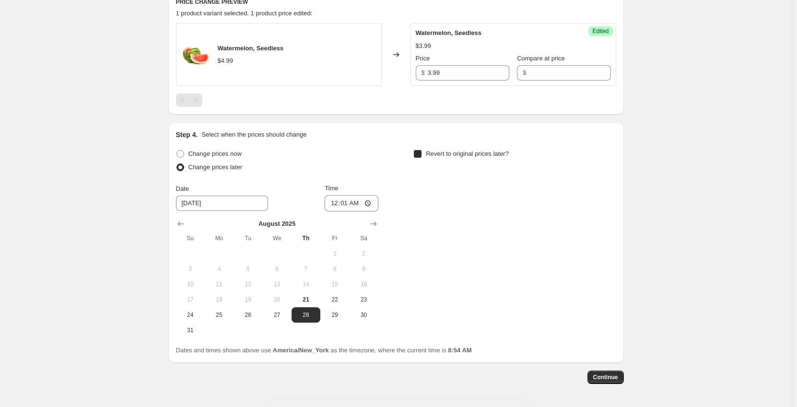
checkbox input "true"
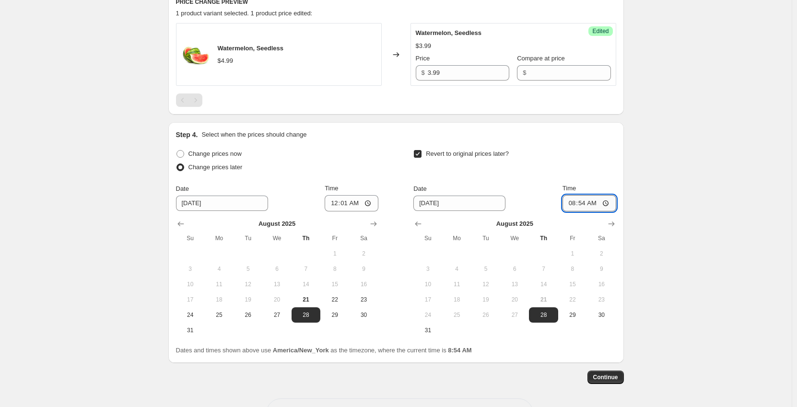
click at [572, 205] on input "08:54" at bounding box center [590, 203] width 54 height 16
type input "23:59"
click at [608, 378] on span "Continue" at bounding box center [606, 378] width 25 height 8
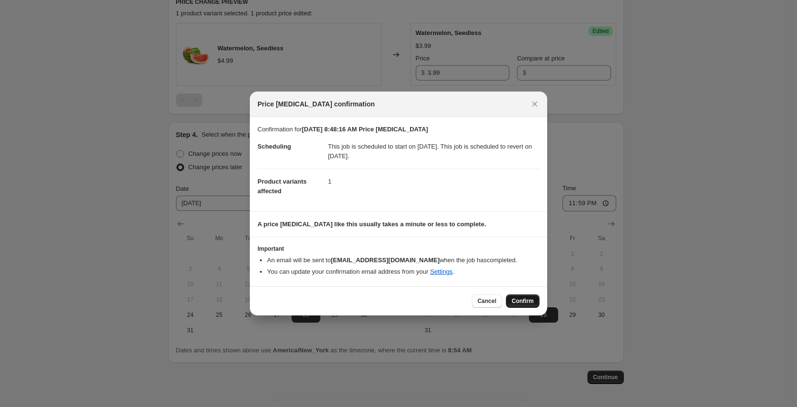
click at [531, 297] on button "Confirm" at bounding box center [523, 301] width 34 height 13
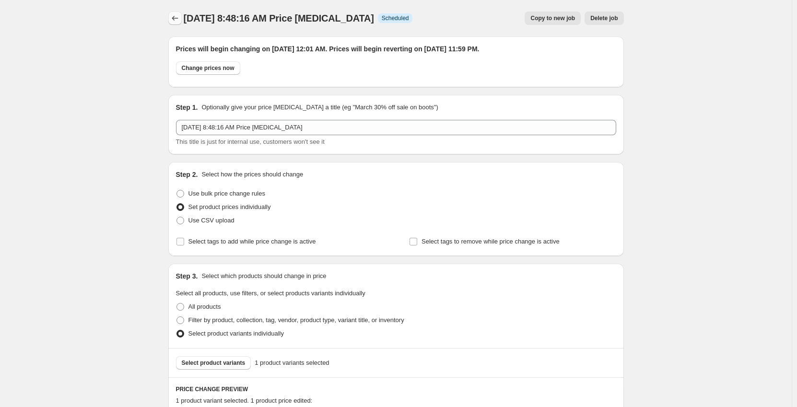
click at [179, 21] on icon "Price change jobs" at bounding box center [175, 18] width 10 height 10
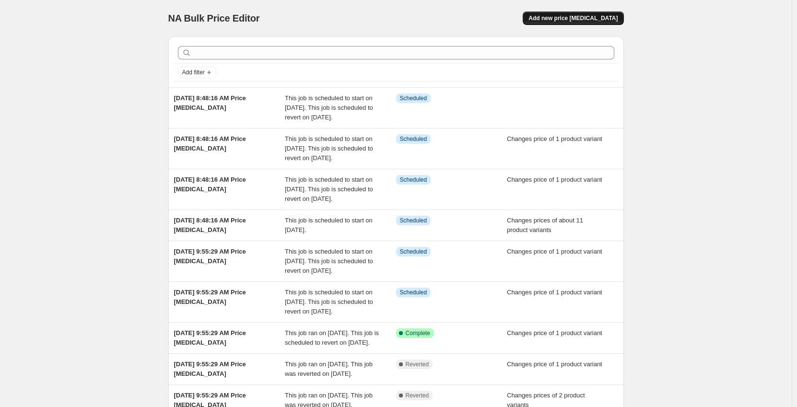
click at [595, 18] on span "Add new price [MEDICAL_DATA]" at bounding box center [573, 18] width 89 height 8
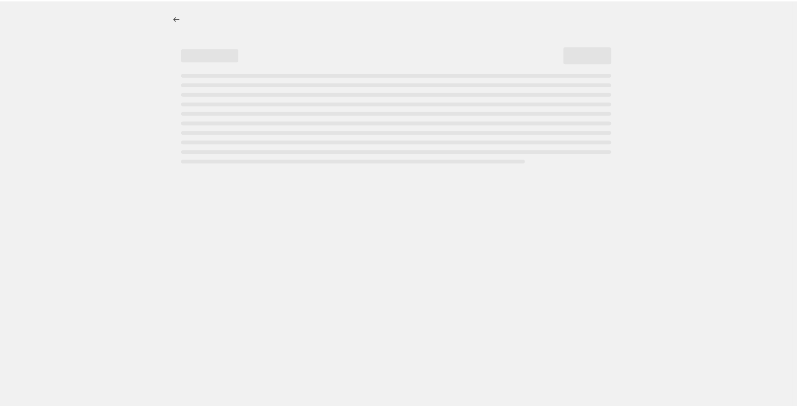
select select "percentage"
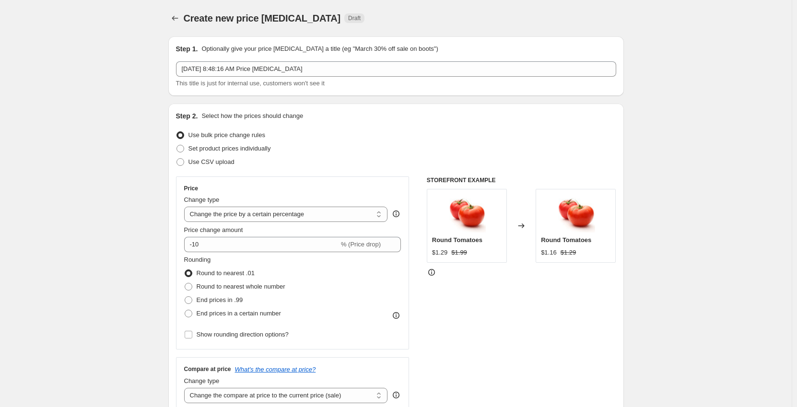
click at [235, 151] on span "Set product prices individually" at bounding box center [230, 148] width 83 height 7
click at [177, 145] on input "Set product prices individually" at bounding box center [177, 145] width 0 height 0
radio input "true"
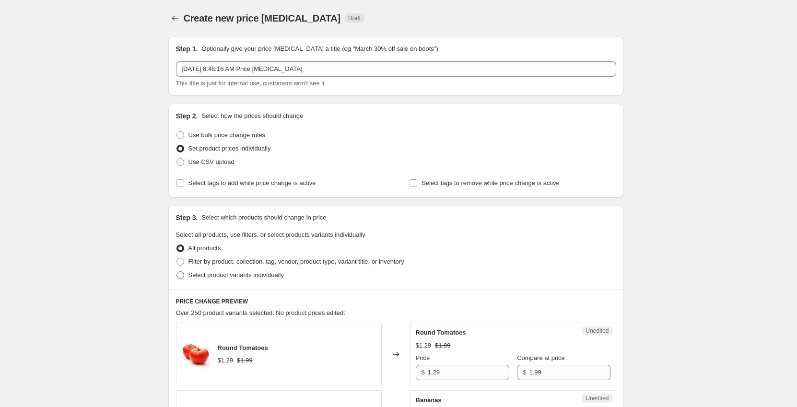
click at [222, 273] on span "Select product variants individually" at bounding box center [236, 275] width 95 height 7
click at [177, 272] on input "Select product variants individually" at bounding box center [177, 272] width 0 height 0
radio input "true"
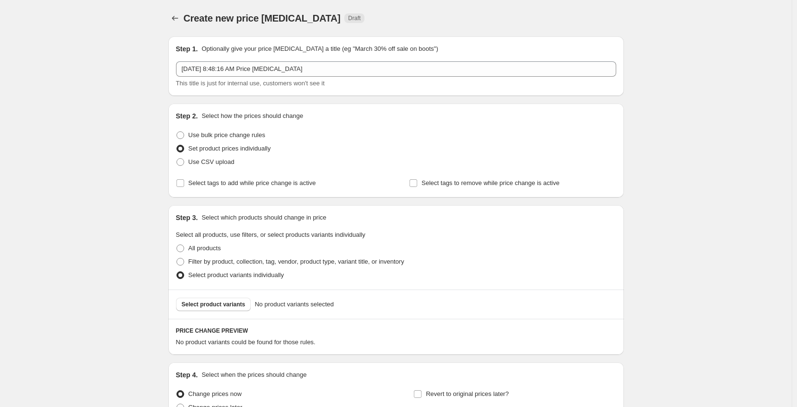
scroll to position [96, 0]
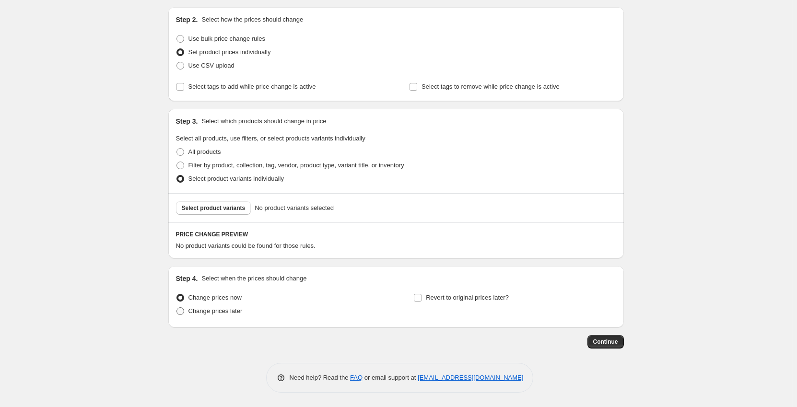
click at [205, 310] on span "Change prices later" at bounding box center [216, 311] width 54 height 7
click at [177, 308] on input "Change prices later" at bounding box center [177, 308] width 0 height 0
radio input "true"
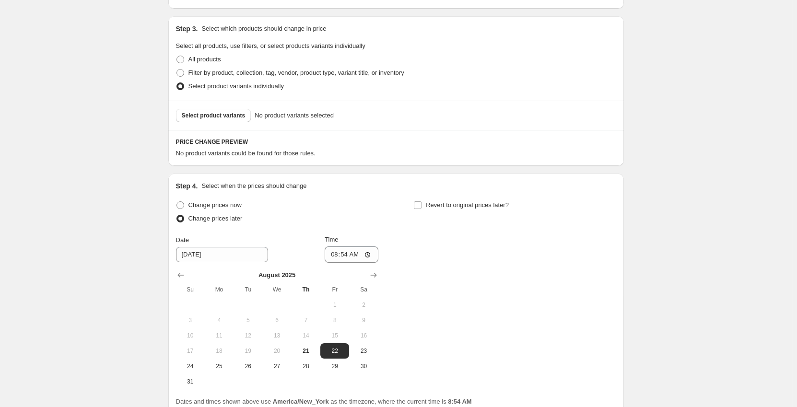
scroll to position [84, 0]
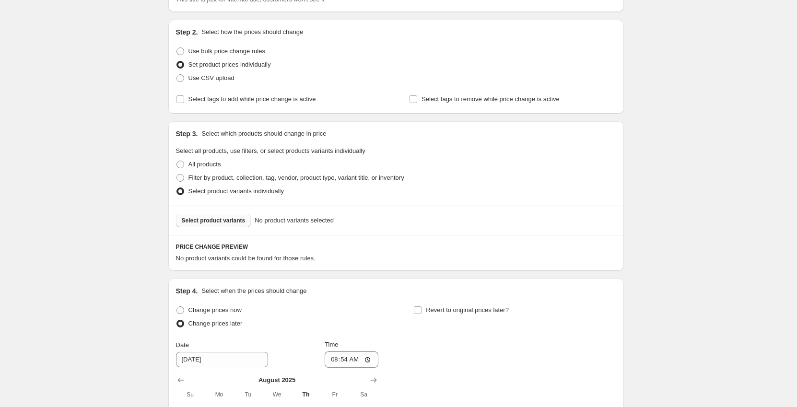
click at [215, 227] on button "Select product variants" at bounding box center [213, 220] width 75 height 13
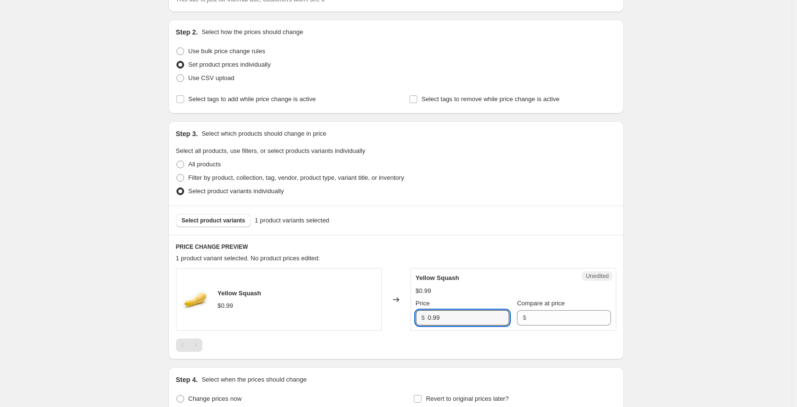
drag, startPoint x: 417, startPoint y: 322, endPoint x: 402, endPoint y: 322, distance: 14.9
click at [403, 323] on div "Yellow Squash $0.99 Changed to Unedited Yellow Squash $0.99 Price $ 0.99 Compar…" at bounding box center [396, 299] width 440 height 63
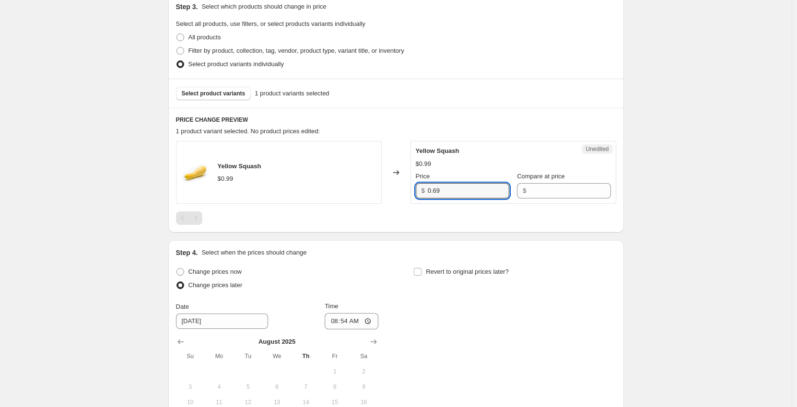
scroll to position [324, 0]
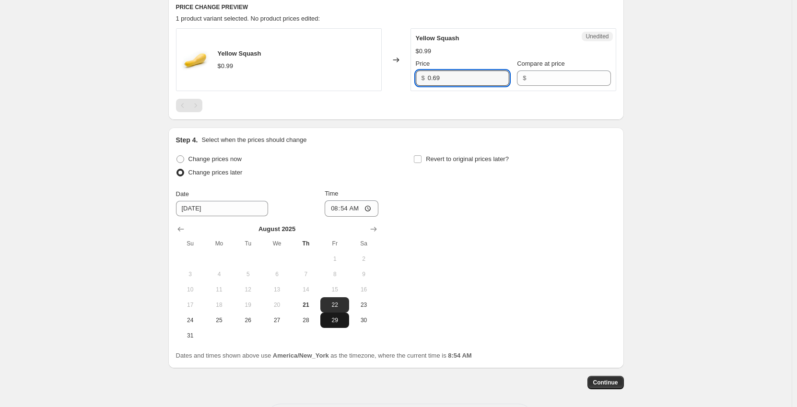
type input "0.69"
click at [333, 321] on span "29" at bounding box center [334, 321] width 21 height 8
type input "[DATE]"
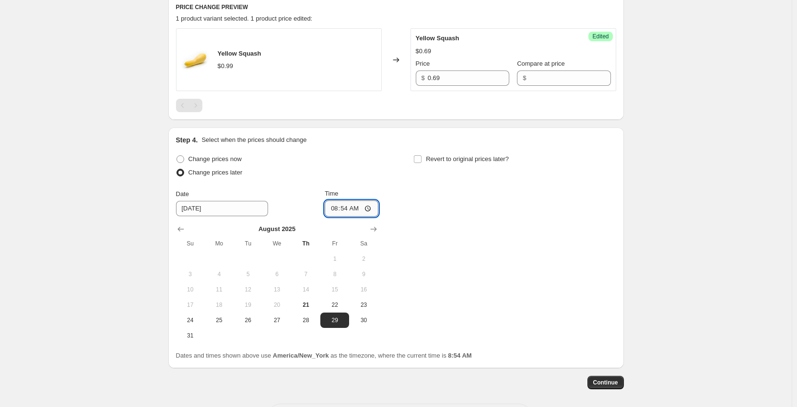
click at [336, 205] on input "08:54" at bounding box center [352, 209] width 54 height 16
type input "00:01"
click at [421, 158] on input "Revert to original prices later?" at bounding box center [418, 159] width 8 height 8
checkbox input "true"
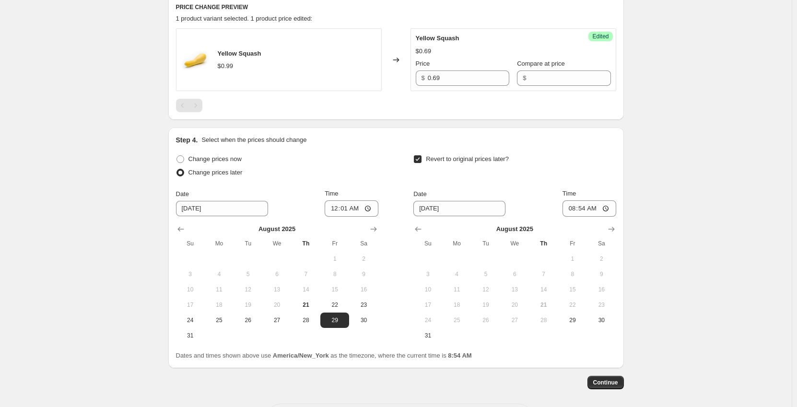
drag, startPoint x: 578, startPoint y: 324, endPoint x: 585, endPoint y: 221, distance: 103.9
click at [578, 323] on span "29" at bounding box center [572, 321] width 21 height 8
type input "[DATE]"
click at [574, 210] on input "08:54" at bounding box center [590, 209] width 54 height 16
type input "23:59"
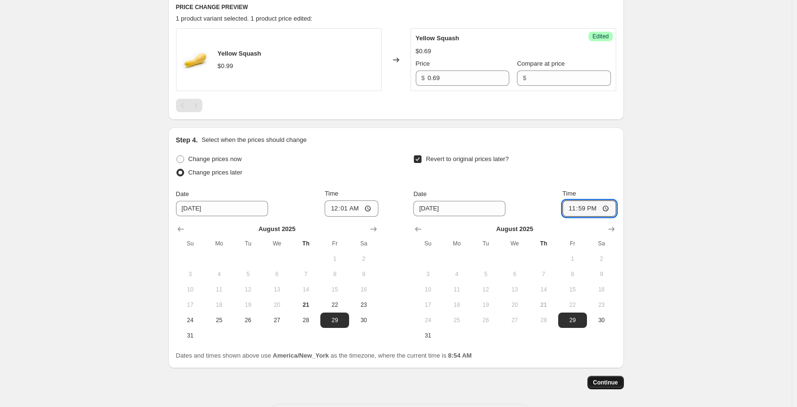
click at [597, 383] on button "Continue" at bounding box center [606, 382] width 36 height 13
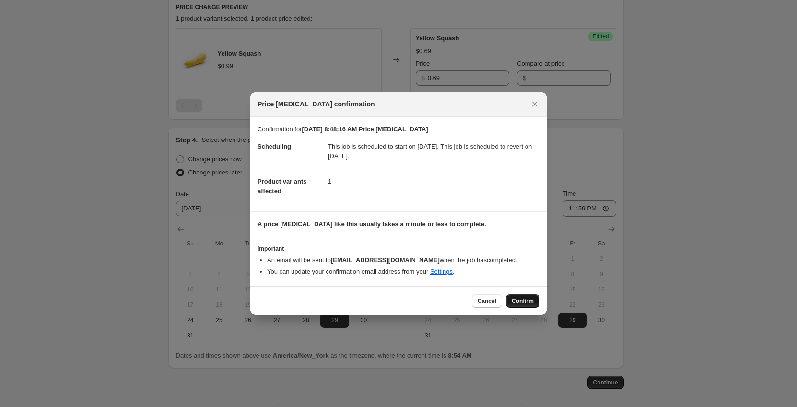
click at [521, 305] on span "Confirm" at bounding box center [523, 301] width 22 height 8
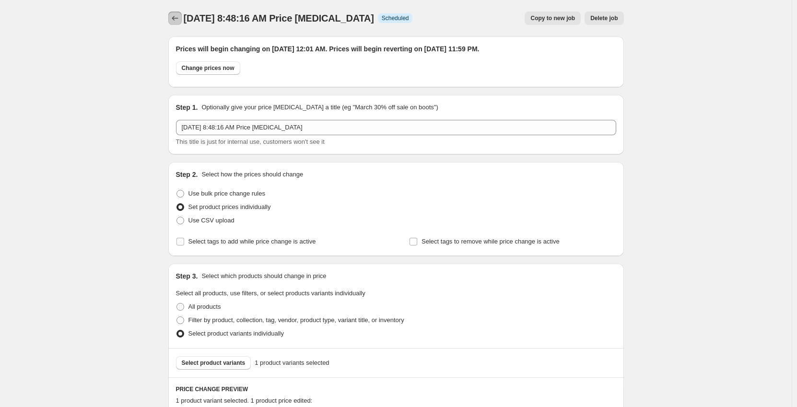
click at [175, 21] on icon "Price change jobs" at bounding box center [175, 18] width 10 height 10
